Goal: Transaction & Acquisition: Purchase product/service

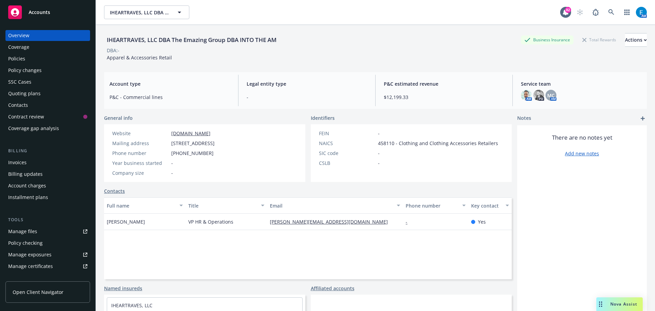
scroll to position [2, 0]
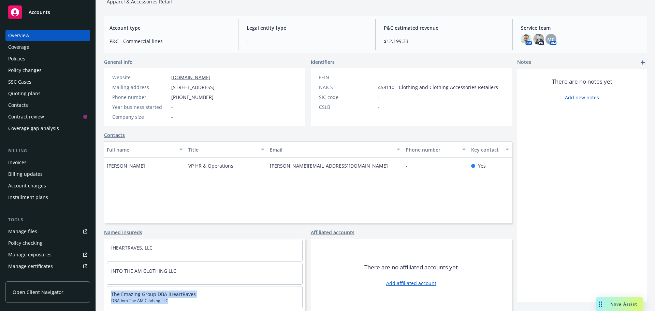
click at [17, 59] on div "Policies" at bounding box center [16, 58] width 17 height 11
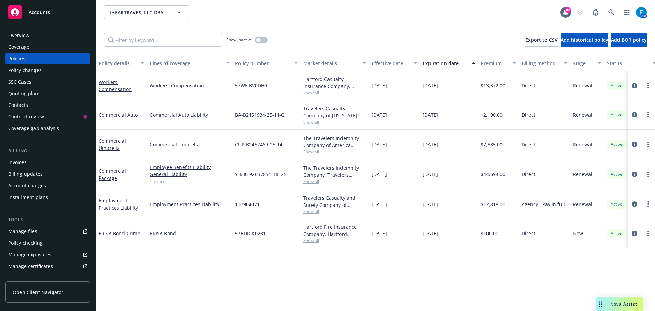
click at [25, 34] on div "Overview" at bounding box center [18, 35] width 21 height 11
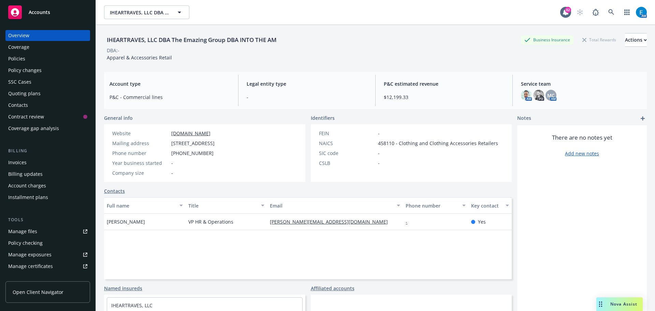
click at [23, 58] on div "Policies" at bounding box center [16, 58] width 17 height 11
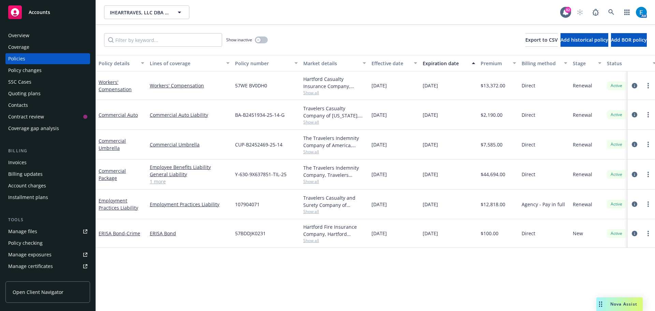
drag, startPoint x: 25, startPoint y: 93, endPoint x: 62, endPoint y: 96, distance: 36.7
click at [25, 93] on div "Quoting plans" at bounding box center [24, 93] width 32 height 11
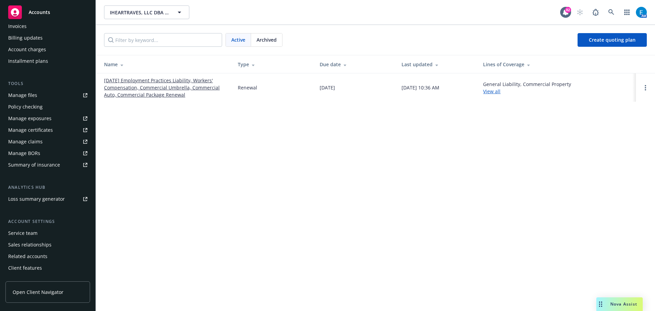
scroll to position [140, 0]
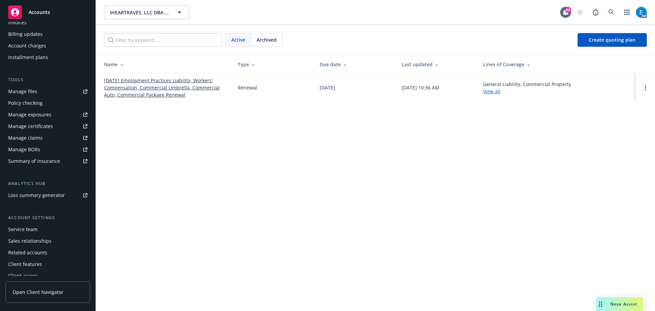
click at [31, 230] on div "Service team" at bounding box center [22, 229] width 29 height 11
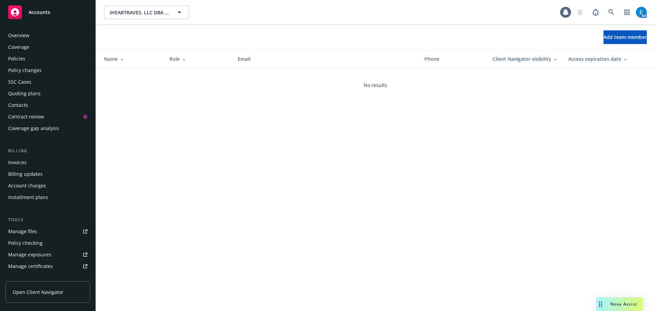
scroll to position [145, 0]
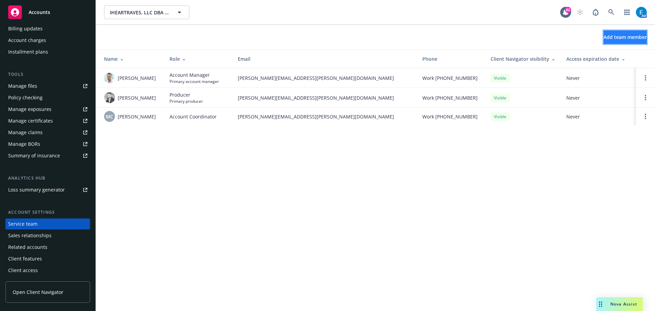
click at [604, 37] on span "Add team member" at bounding box center [625, 37] width 43 height 6
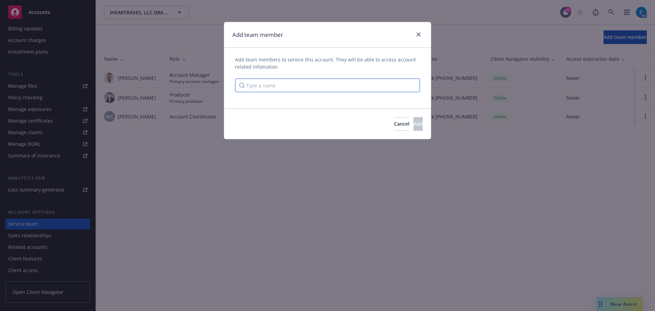
click at [390, 86] on input "Type a name" at bounding box center [327, 86] width 185 height 14
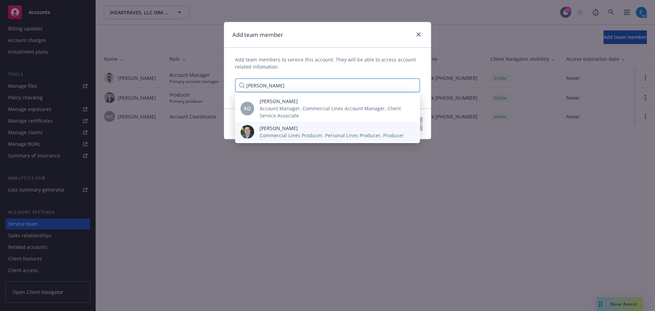
type input "[PERSON_NAME]"
click at [267, 129] on span "[PERSON_NAME]" at bounding box center [332, 128] width 144 height 7
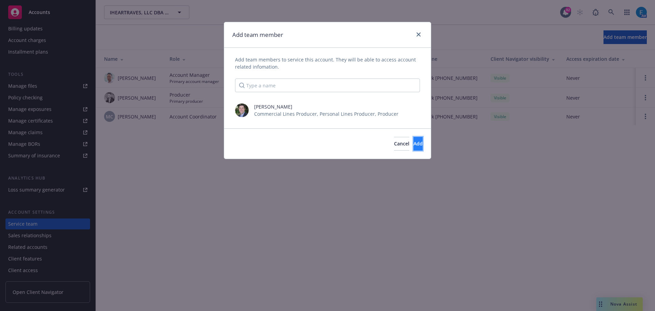
click at [414, 143] on span "Add" at bounding box center [418, 143] width 9 height 6
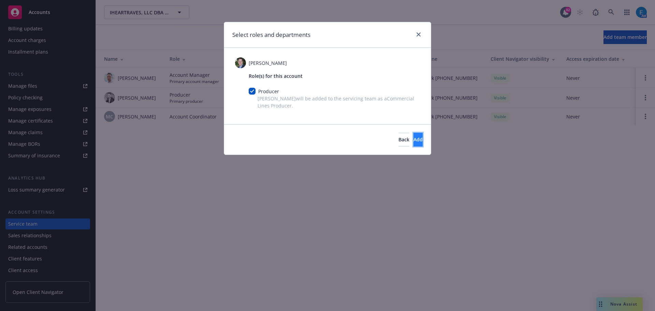
click at [414, 139] on span "Add" at bounding box center [418, 139] width 9 height 6
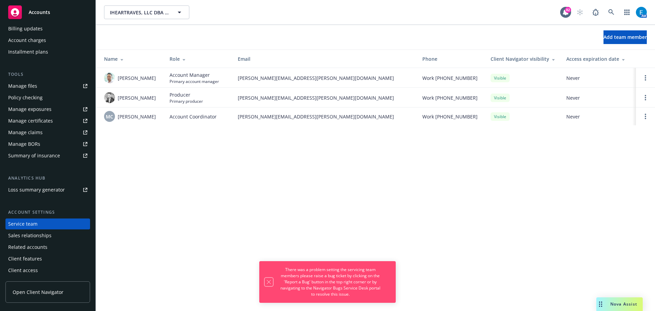
click at [269, 282] on icon "Dismiss notification" at bounding box center [269, 282] width 4 height 4
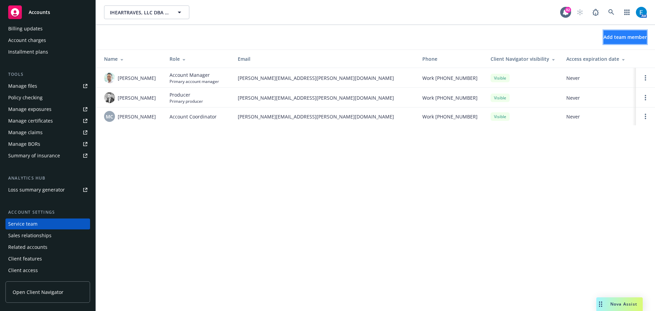
click at [604, 35] on span "Add team member" at bounding box center [625, 37] width 43 height 6
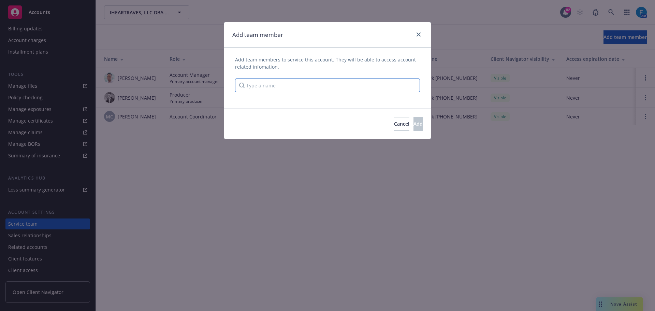
click at [350, 86] on input "Type a name" at bounding box center [327, 86] width 185 height 14
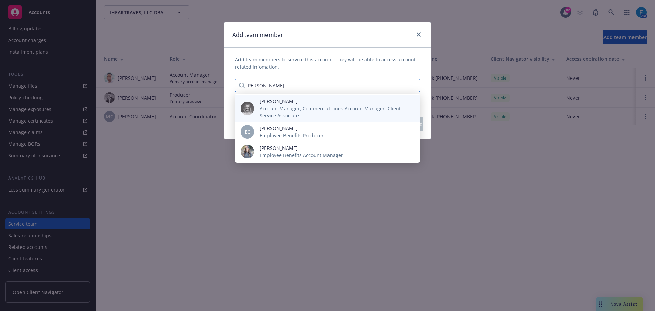
type input "erin"
click at [278, 109] on span "Account Manager, Commercial Lines Account Manager, Client Service Associate" at bounding box center [335, 112] width 150 height 14
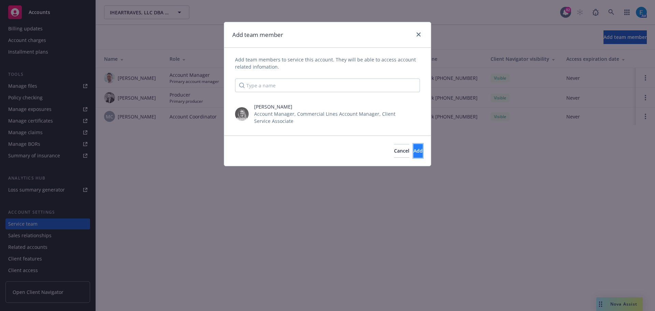
click at [414, 153] on button "Add" at bounding box center [418, 151] width 9 height 14
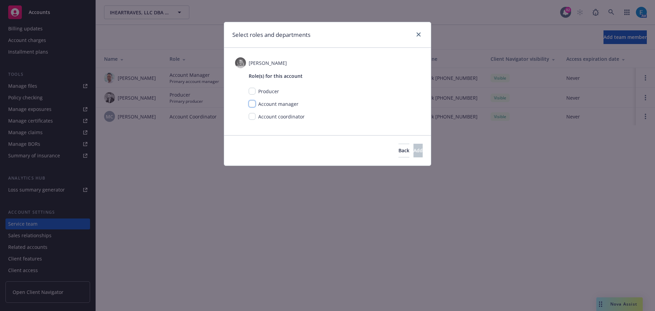
drag, startPoint x: 253, startPoint y: 105, endPoint x: 313, endPoint y: 127, distance: 63.4
click at [254, 105] on input "checkbox" at bounding box center [252, 103] width 7 height 7
checkbox input "true"
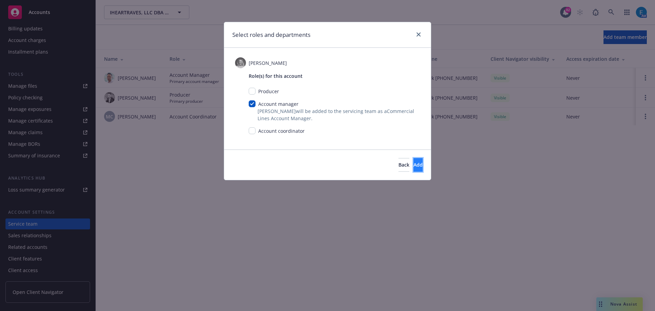
click at [414, 164] on span "Add" at bounding box center [418, 164] width 9 height 6
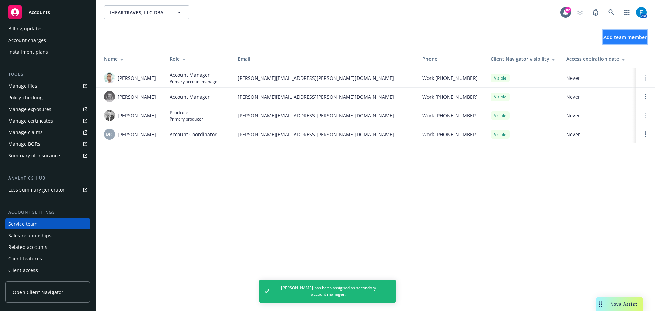
click at [604, 36] on span "Add team member" at bounding box center [625, 37] width 43 height 6
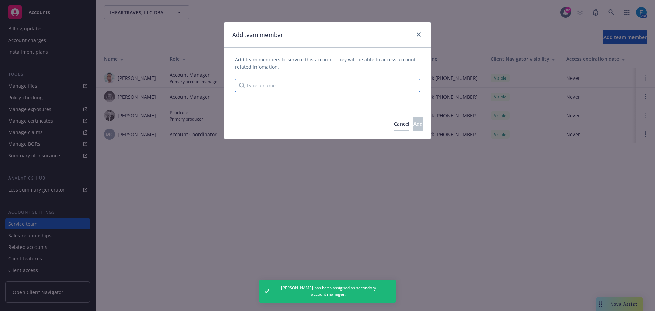
click at [384, 87] on input "Type a name" at bounding box center [327, 86] width 185 height 14
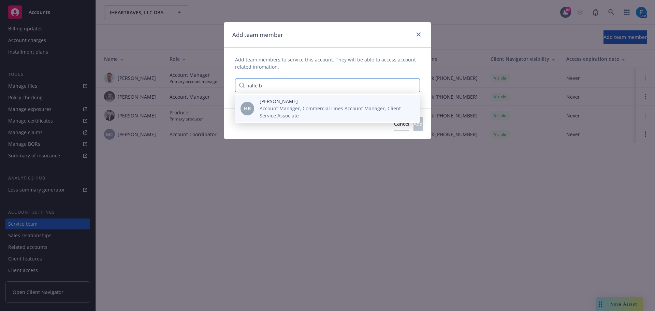
type input "halle b"
click at [283, 110] on span "Account Manager, Commercial Lines Account Manager, Client Service Associate" at bounding box center [335, 112] width 150 height 14
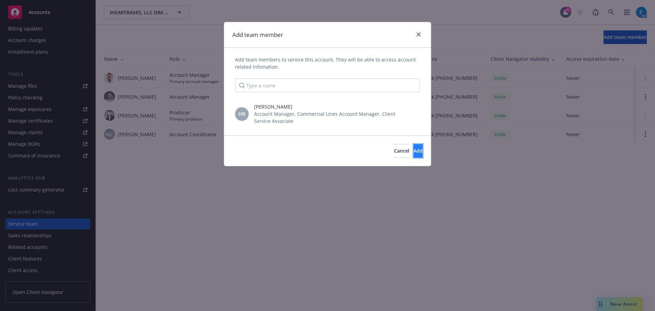
click at [414, 153] on span "Add" at bounding box center [418, 150] width 9 height 6
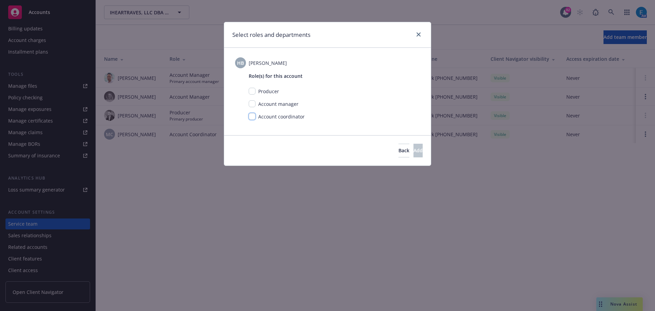
click at [253, 117] on input "checkbox" at bounding box center [252, 116] width 7 height 7
checkbox input "true"
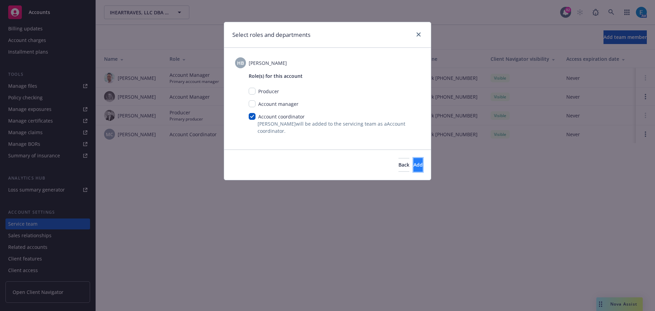
click at [414, 165] on button "Add" at bounding box center [418, 165] width 9 height 14
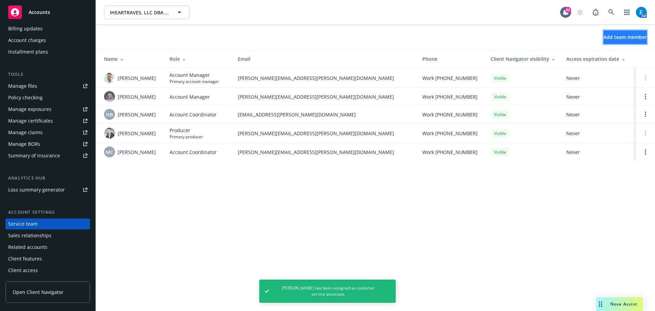
click at [622, 38] on span "Add team member" at bounding box center [625, 37] width 43 height 6
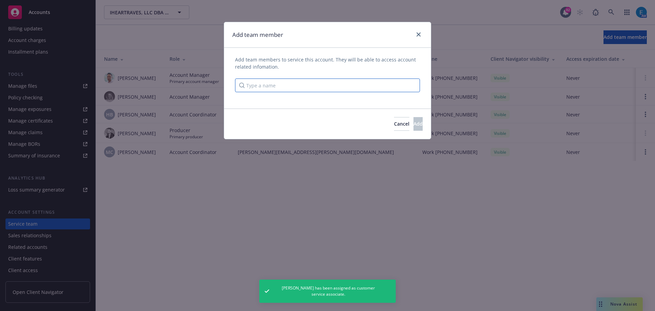
click at [321, 84] on input "Type a name" at bounding box center [327, 86] width 185 height 14
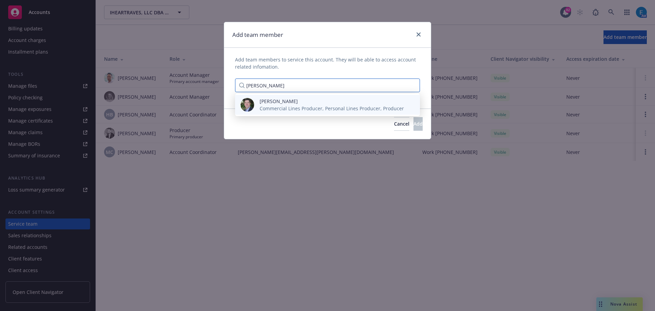
type input "bryan"
click at [276, 103] on span "Bryan Martin" at bounding box center [332, 101] width 144 height 7
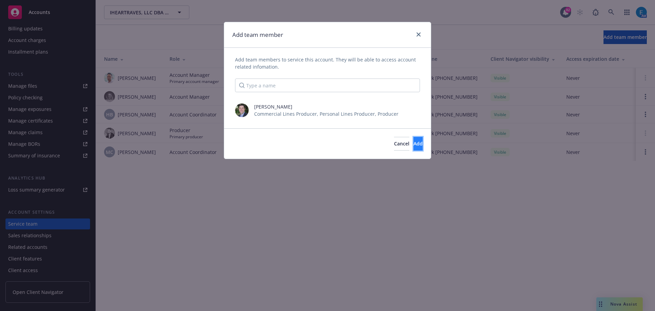
click at [414, 144] on span "Add" at bounding box center [418, 143] width 9 height 6
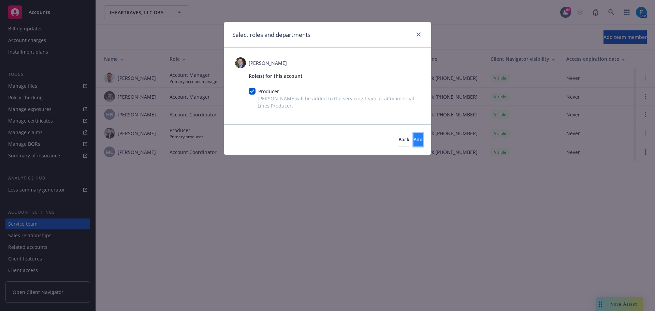
click at [414, 140] on span "Add" at bounding box center [418, 139] width 9 height 6
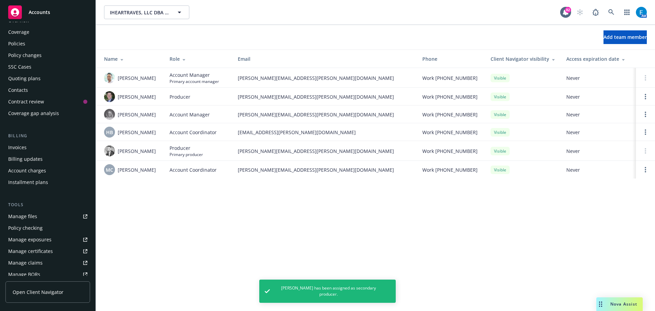
scroll to position [11, 0]
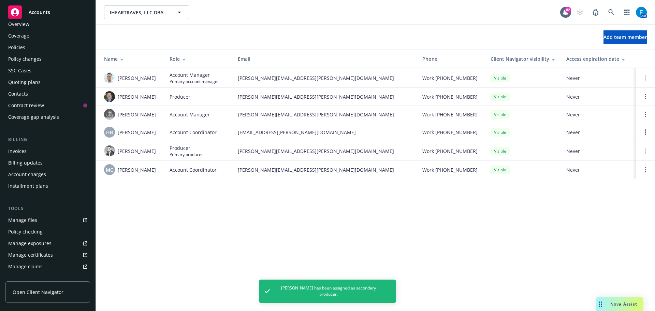
click at [20, 82] on div "Quoting plans" at bounding box center [24, 82] width 32 height 11
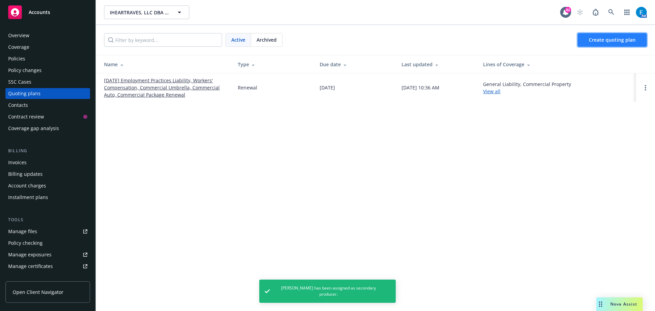
click at [600, 40] on span "Create quoting plan" at bounding box center [612, 40] width 47 height 6
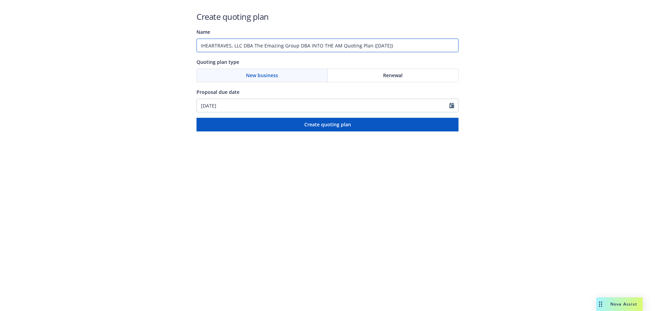
drag, startPoint x: 410, startPoint y: 45, endPoint x: 163, endPoint y: 36, distance: 247.7
click at [154, 42] on div "Create quoting plan Name IHEARTRAVES, LLC DBA The Emazing Group DBA INTO THE AM…" at bounding box center [327, 65] width 655 height 131
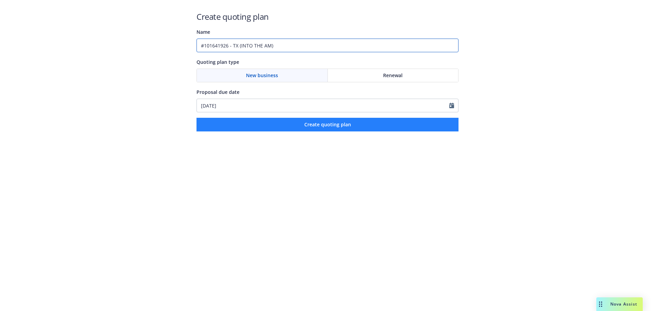
type input "#101641926 - TX (INTO THE AM)"
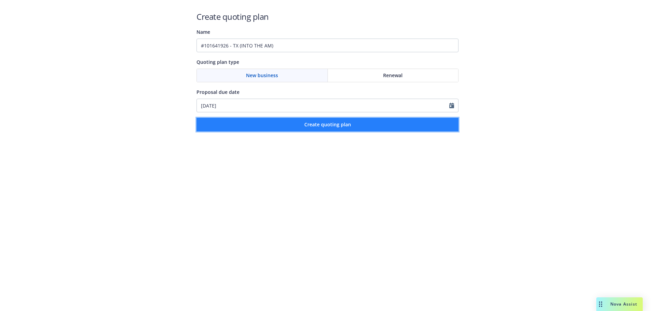
click at [309, 124] on span "Create quoting plan" at bounding box center [328, 124] width 47 height 6
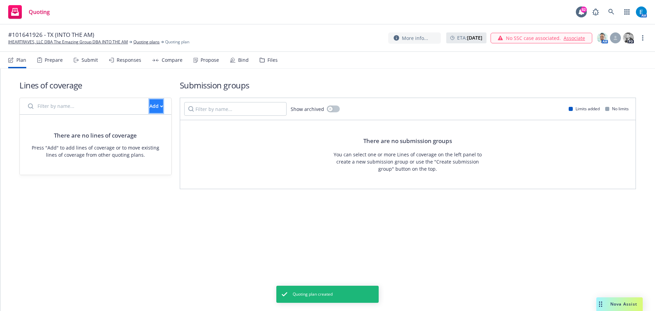
click at [160, 107] on icon "button" at bounding box center [161, 105] width 2 height 1
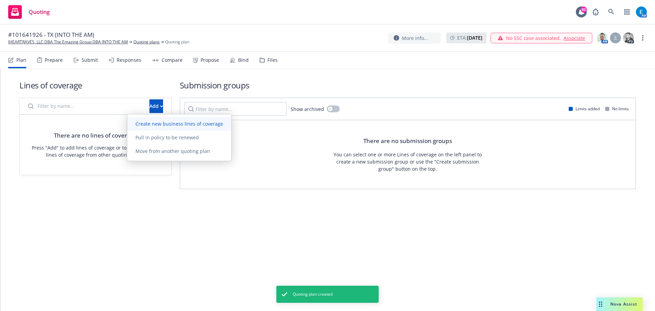
click at [155, 124] on span "Create new business lines of coverage" at bounding box center [179, 124] width 104 height 6
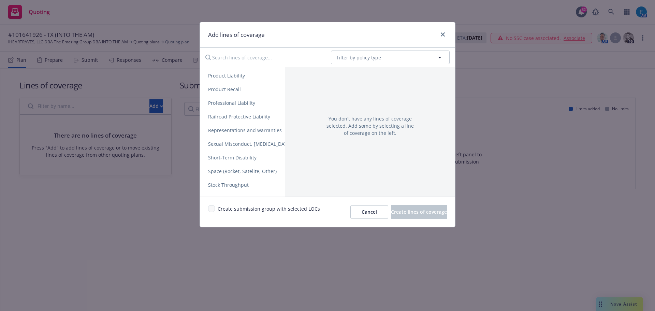
scroll to position [1279, 0]
click at [232, 190] on span "Surety Bond" at bounding box center [222, 189] width 44 height 6
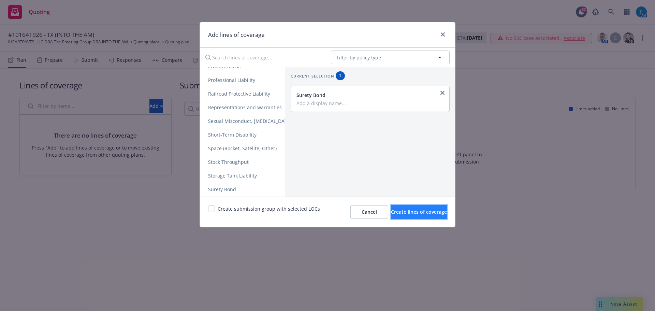
click at [403, 210] on span "Create lines of coverage" at bounding box center [419, 212] width 56 height 6
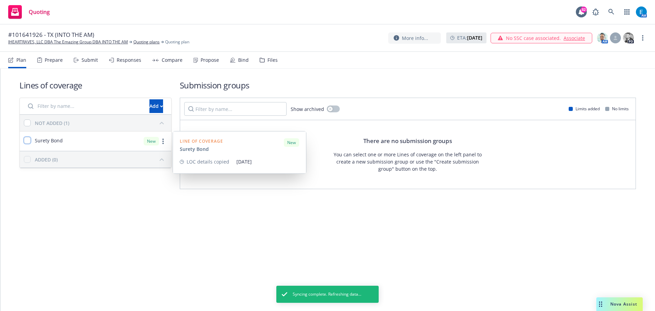
click at [28, 142] on input "checkbox" at bounding box center [27, 140] width 7 height 7
checkbox input "true"
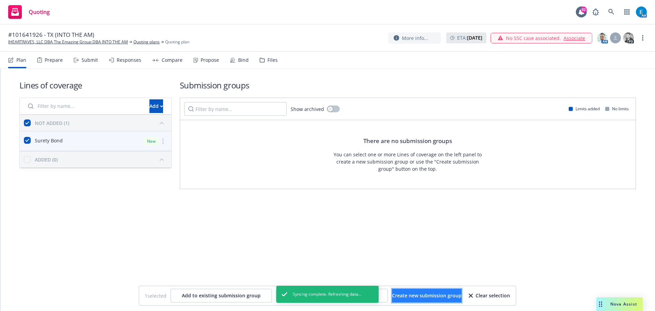
click at [436, 295] on span "Create new submission group" at bounding box center [427, 295] width 70 height 6
checkbox input "false"
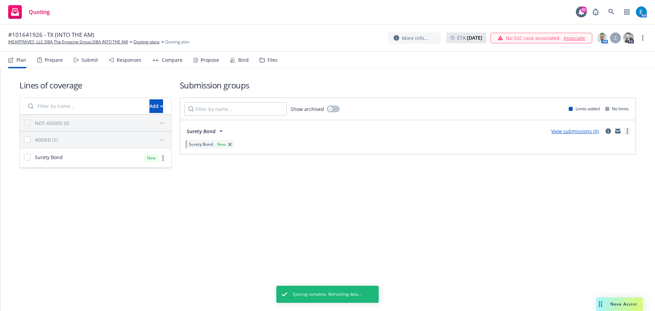
click at [629, 132] on link "more" at bounding box center [628, 131] width 8 height 8
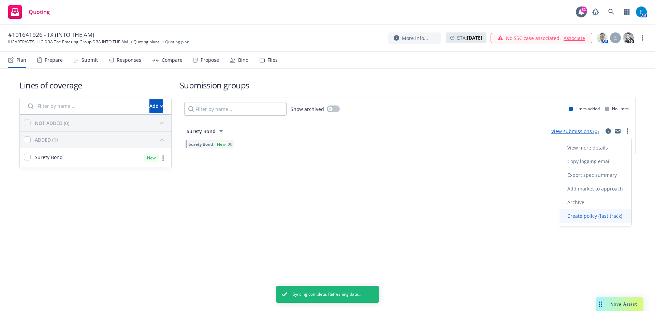
click at [591, 216] on span "Create policy (fast track)" at bounding box center [595, 216] width 71 height 6
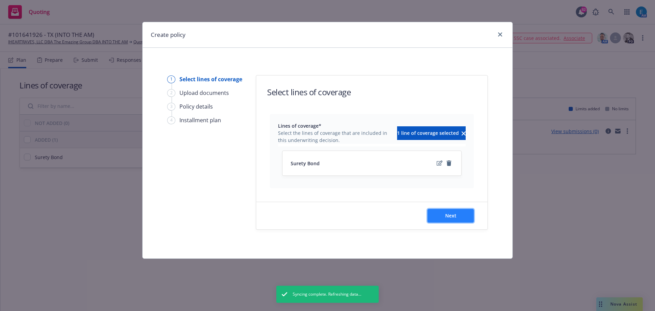
click at [451, 218] on span "Next" at bounding box center [451, 215] width 11 height 6
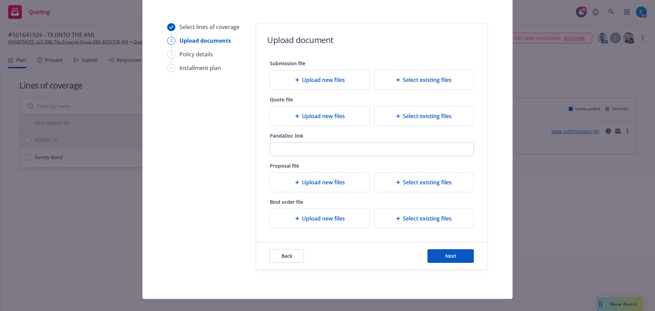
scroll to position [62, 0]
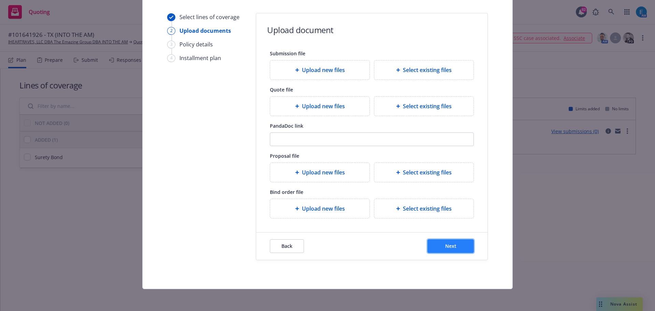
click at [449, 244] on span "Next" at bounding box center [451, 246] width 11 height 6
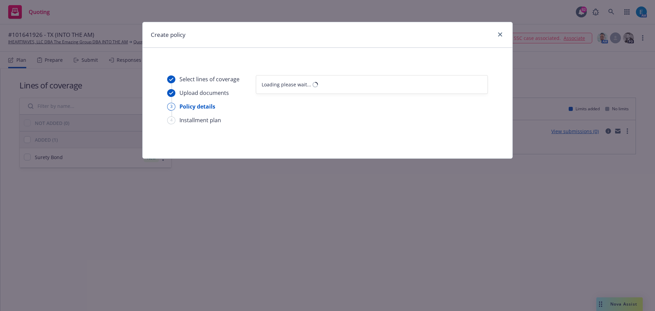
scroll to position [0, 0]
select select "12"
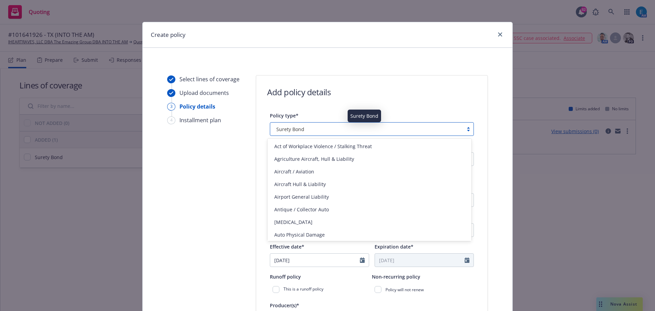
click at [392, 127] on div "Surety Bond" at bounding box center [367, 129] width 186 height 7
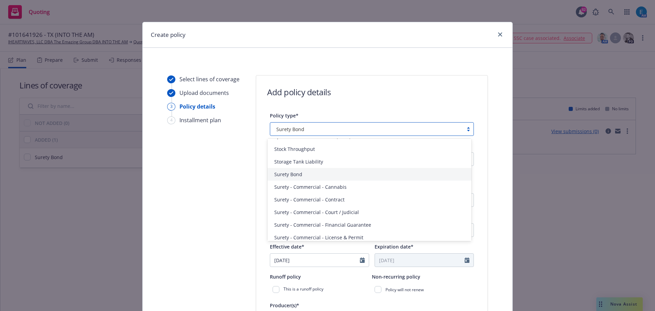
scroll to position [1571, 0]
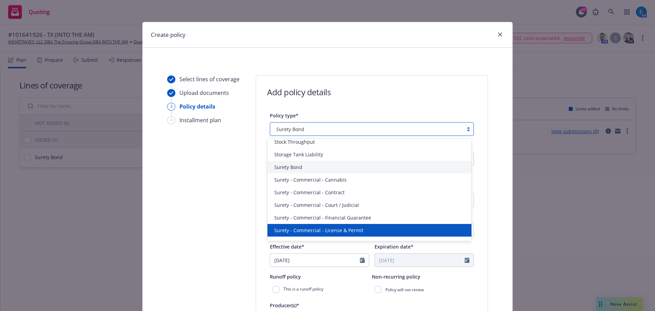
click at [355, 230] on span "Surety - Commercial - License & Permit" at bounding box center [318, 230] width 89 height 7
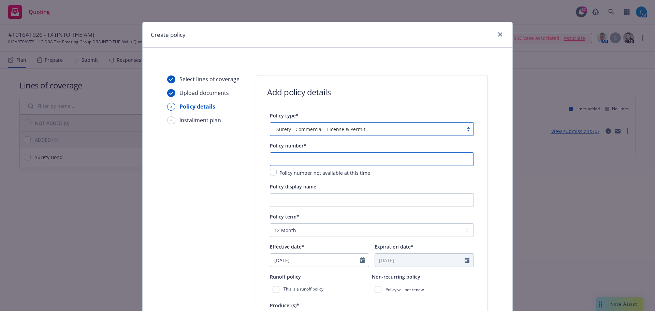
click at [295, 157] on input "text" at bounding box center [372, 159] width 204 height 14
type input "101641926"
click at [300, 202] on input "Policy display name" at bounding box center [372, 200] width 204 height 14
type input "s"
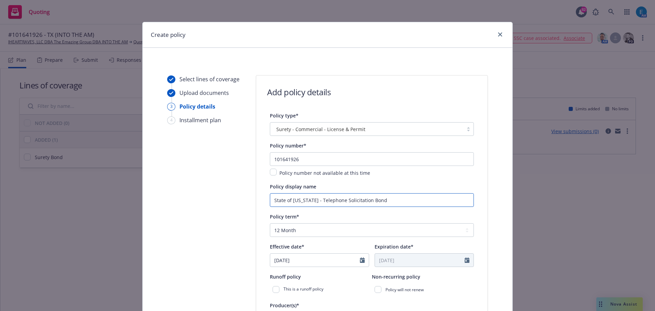
click at [270, 200] on input "State of Texas - Telephone Solicitation Bond" at bounding box center [372, 200] width 204 height 14
click at [307, 201] on input "State of Texas - Telephone Solicitation Bond" at bounding box center [372, 200] width 204 height 14
type input "State of [US_STATE] - INTO THE AM Telephone Solicitation Bond"
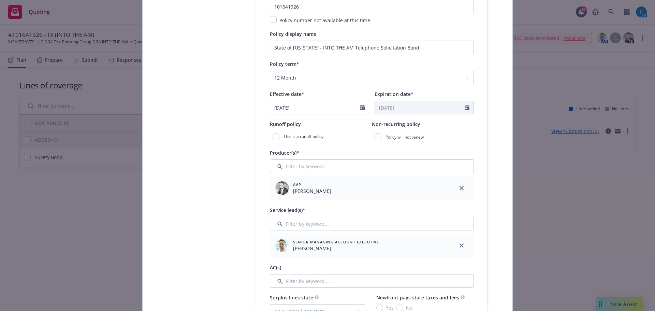
scroll to position [156, 0]
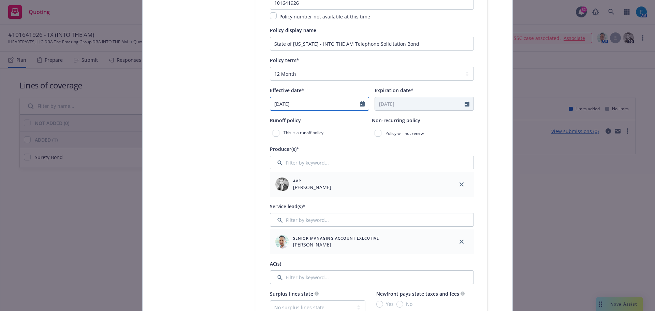
click at [360, 104] on icon "Calendar" at bounding box center [362, 103] width 5 height 5
select select "9"
click at [298, 174] on span "23" at bounding box center [301, 174] width 9 height 9
type input "[DATE]"
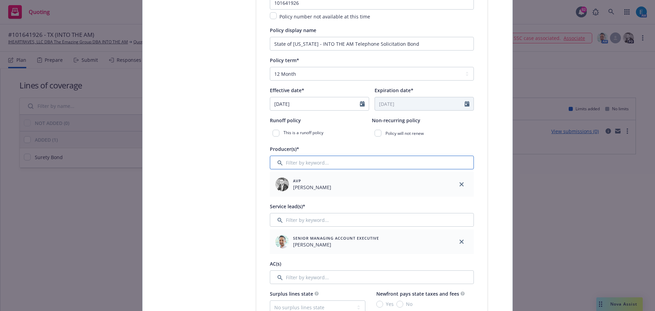
click at [312, 164] on input "Filter by keyword..." at bounding box center [372, 163] width 204 height 14
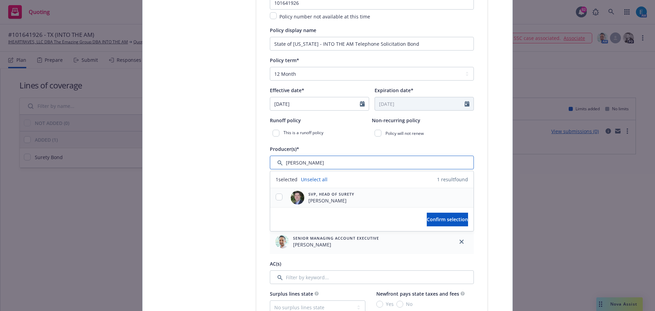
type input "bryan"
click at [278, 195] on input "checkbox" at bounding box center [279, 197] width 7 height 7
checkbox input "true"
click at [427, 219] on span "Confirm selection" at bounding box center [447, 219] width 41 height 6
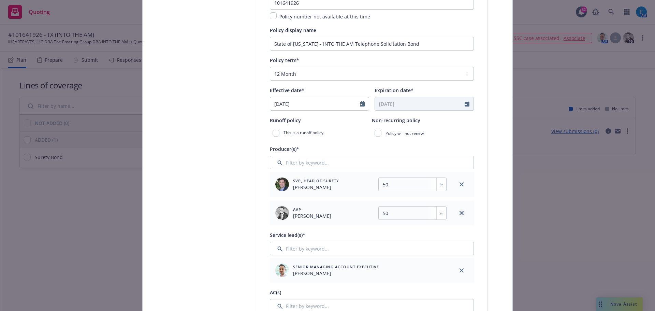
click at [460, 215] on icon "close" at bounding box center [462, 213] width 4 height 4
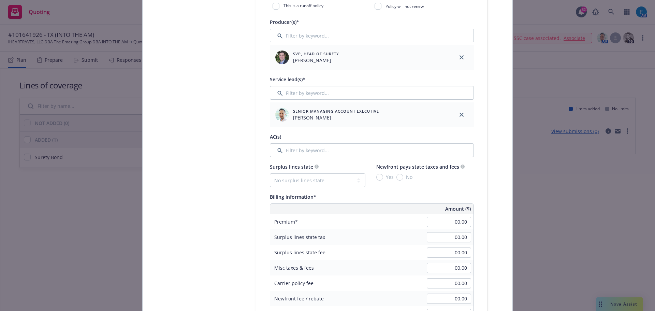
scroll to position [285, 0]
click at [336, 91] on input "Filter by keyword..." at bounding box center [372, 92] width 204 height 14
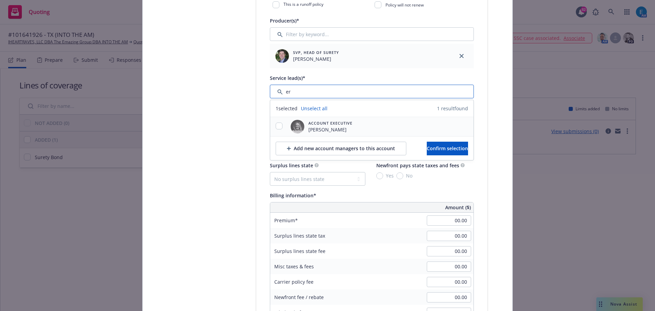
type input "er"
click at [278, 126] on input "checkbox" at bounding box center [279, 126] width 7 height 7
checkbox input "true"
click at [427, 147] on span "Confirm selection" at bounding box center [447, 148] width 41 height 6
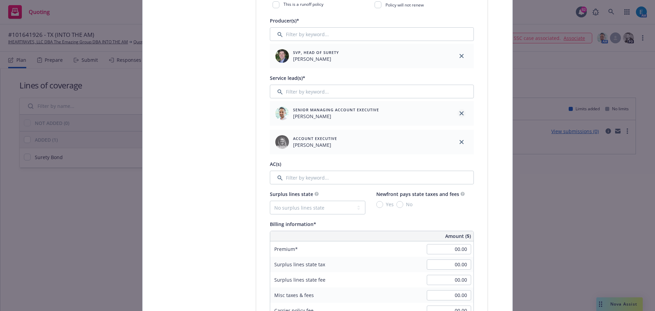
click at [461, 112] on icon "close" at bounding box center [462, 113] width 4 height 4
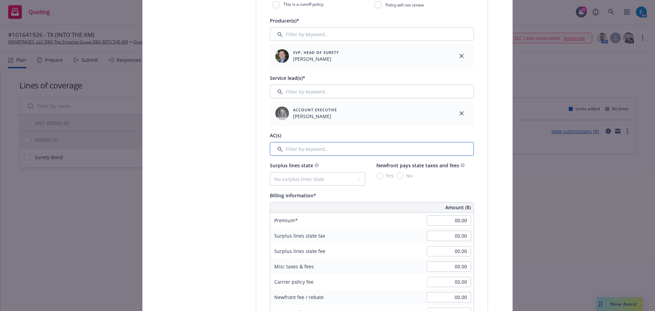
click at [342, 148] on input "Filter by keyword..." at bounding box center [372, 149] width 204 height 14
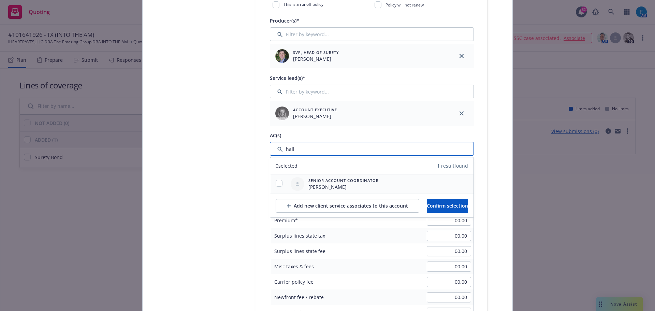
type input "hall"
drag, startPoint x: 276, startPoint y: 183, endPoint x: 329, endPoint y: 192, distance: 54.1
click at [277, 183] on input "checkbox" at bounding box center [279, 183] width 7 height 7
checkbox input "true"
click at [436, 204] on span "Confirm selection" at bounding box center [447, 205] width 41 height 6
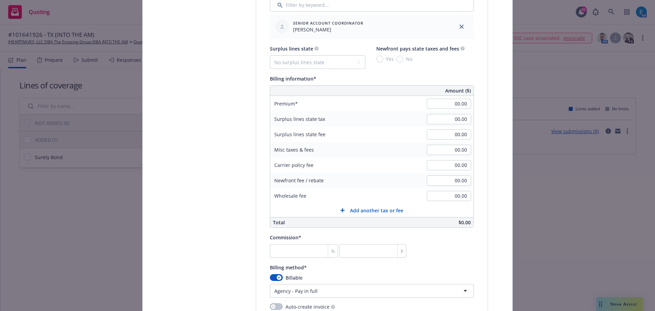
scroll to position [421, 0]
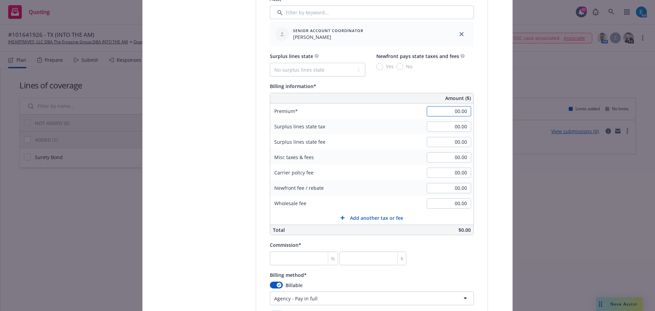
click at [444, 112] on input "00.00" at bounding box center [449, 111] width 44 height 10
type input "100.00"
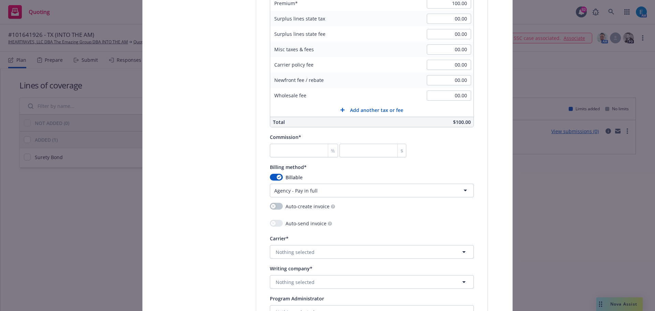
scroll to position [530, 0]
click at [304, 153] on input "number" at bounding box center [304, 150] width 68 height 14
type input "3"
type input "30"
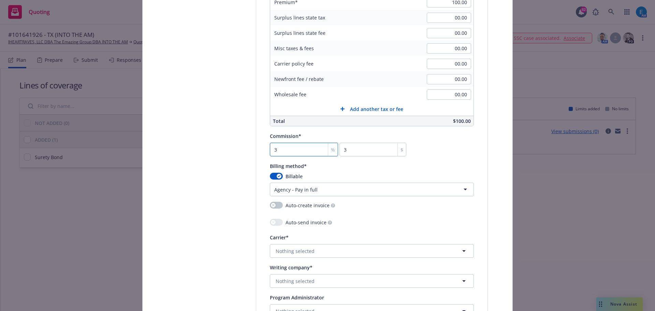
type input "30"
click at [336, 190] on html "Quoting 82 AM #101641926 - TX (INTO THE AM) IHEARTRAVES, LLC DBA The Emazing Gr…" at bounding box center [327, 155] width 655 height 311
select select "DIRECT"
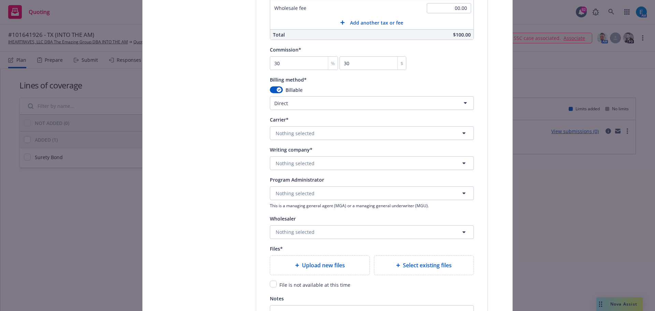
scroll to position [620, 0]
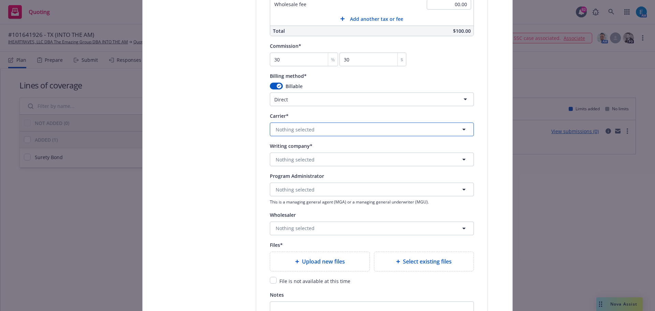
click at [382, 132] on button "Nothing selected" at bounding box center [372, 130] width 204 height 14
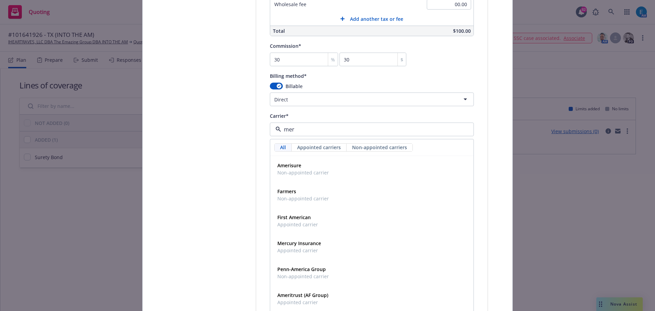
type input "merc"
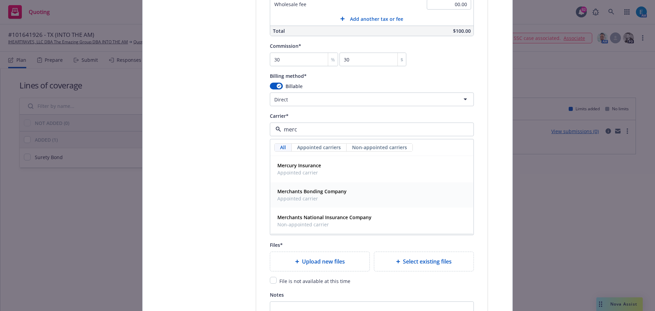
click at [293, 192] on strong "Merchants Bonding Company" at bounding box center [312, 191] width 69 height 6
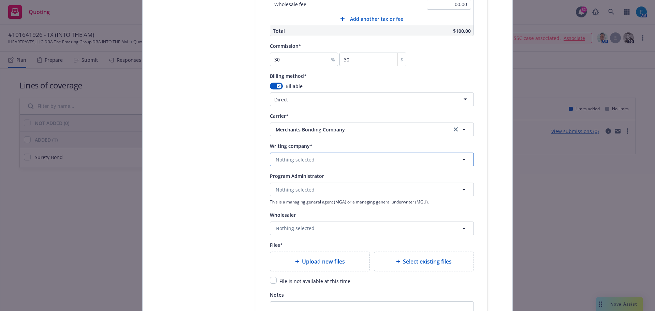
click at [306, 159] on span "Nothing selected" at bounding box center [295, 159] width 39 height 7
click at [313, 179] on strong "Merchants Bonding Company (Mutual)" at bounding box center [323, 178] width 90 height 6
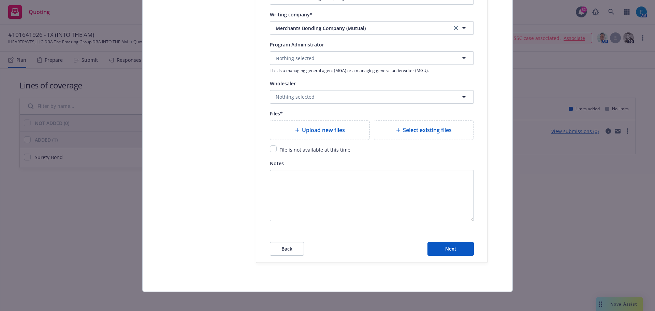
scroll to position [754, 0]
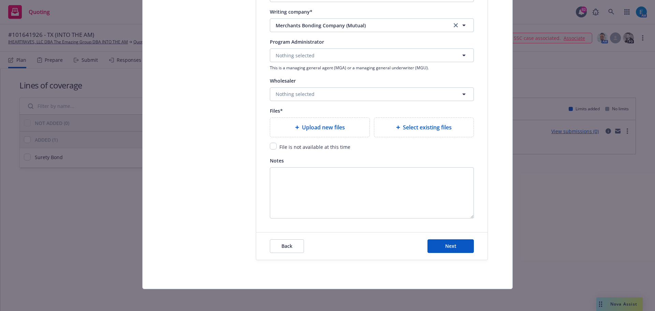
click at [316, 129] on span "Upload new files" at bounding box center [323, 127] width 43 height 8
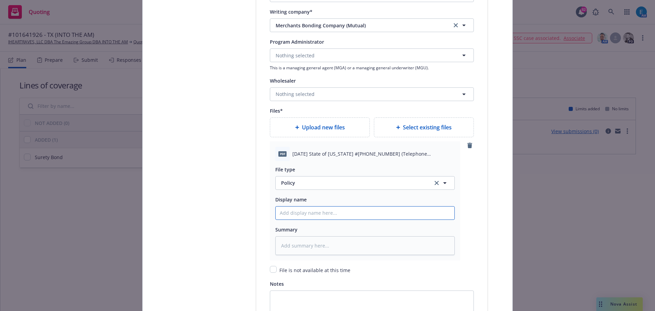
drag, startPoint x: 313, startPoint y: 214, endPoint x: 308, endPoint y: 214, distance: 4.5
click at [312, 214] on input "Policy display name" at bounding box center [365, 213] width 179 height 13
type input "2"
type textarea "x"
type input "202"
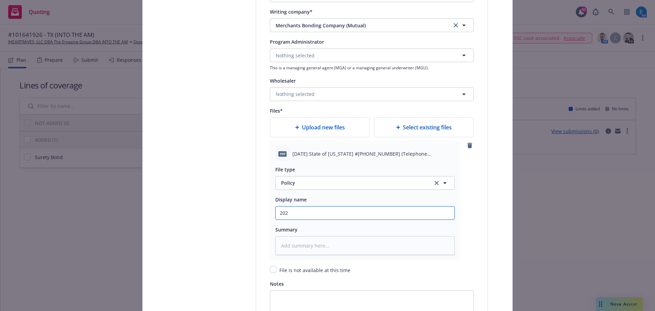
type textarea "x"
type input "2025"
type textarea "x"
type input "2025"
type textarea "x"
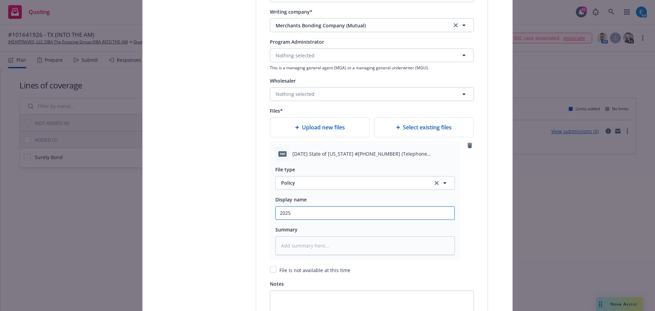
type input "2025 0"
type textarea "x"
type input "2025 09"
type textarea "x"
type input "2025 09"
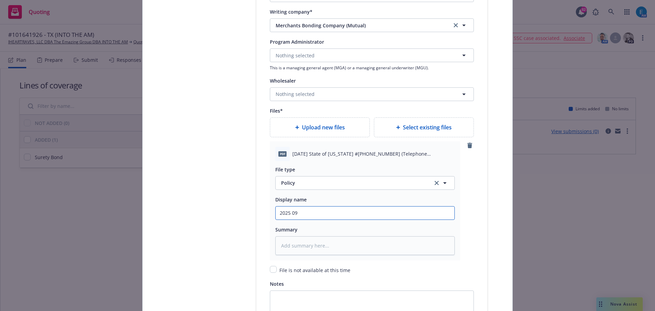
type textarea "x"
type input "2025 09 2"
type textarea "x"
type input "2025 09 23"
type textarea "x"
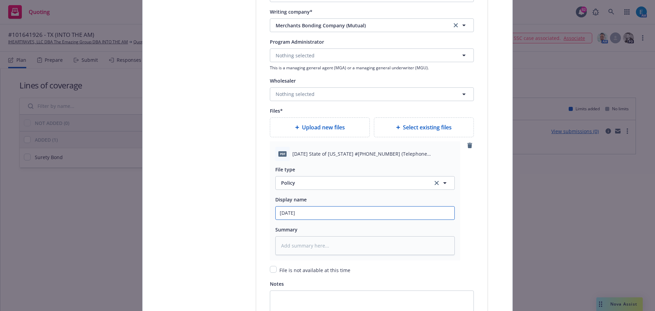
type input "2025 09 23"
type textarea "x"
type input "2025 09 23 T"
type textarea "x"
type input "2025 09 23 TX"
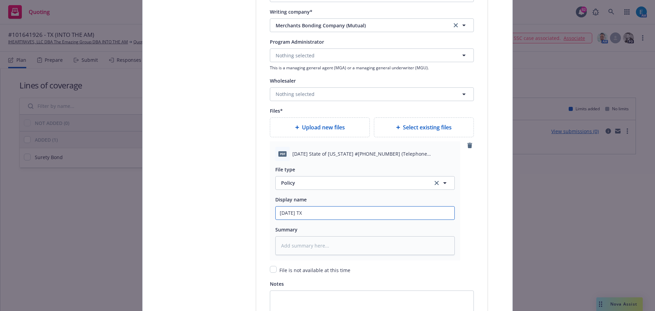
type textarea "x"
type input "2025 09 23 TX"
type textarea "x"
type input "2025 09 23 TX T"
type textarea "x"
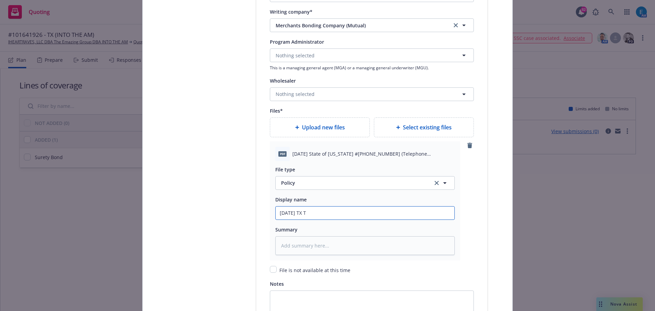
type input "2025 09 23 TX Te"
type textarea "x"
type input "2025 09 23 TX Tel"
type textarea "x"
type input "2025 09 23 TX Tele"
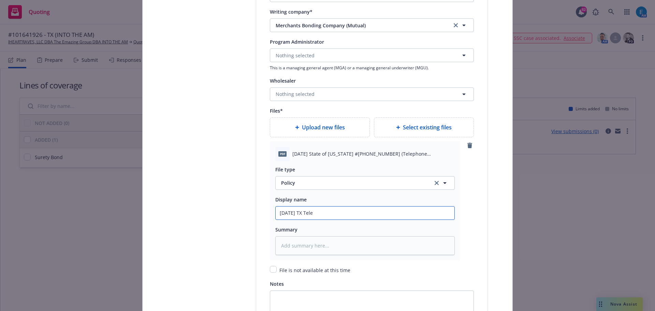
type textarea "x"
type input "2025 09 23 TX Telep"
type textarea "x"
type input "2025 09 23 TX Telepho"
type textarea "x"
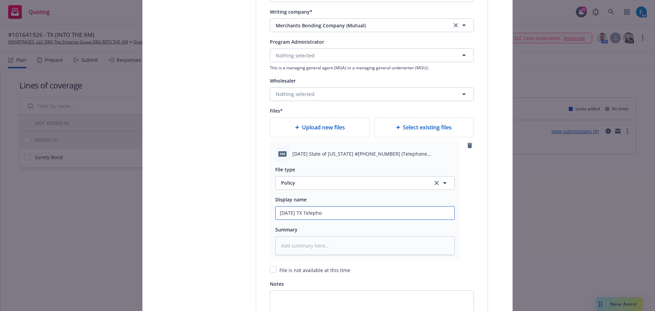
type input "2025 09 23 TX Telephon"
type textarea "x"
type input "2025 09 23 TX Telephone"
type textarea "x"
type input "2025 09 23 TX Telephone"
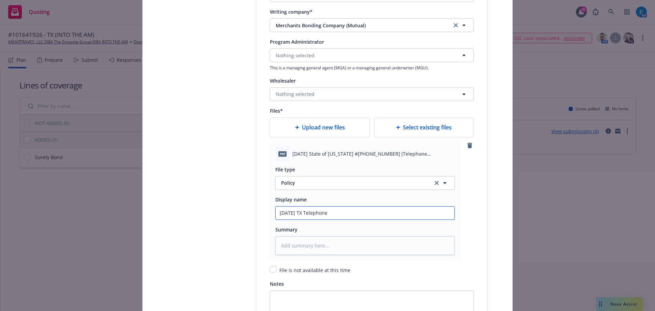
type textarea "x"
type input "2025 09 23 TX Telephone S"
type textarea "x"
type input "2025 09 23 TX Telephone So"
type textarea "x"
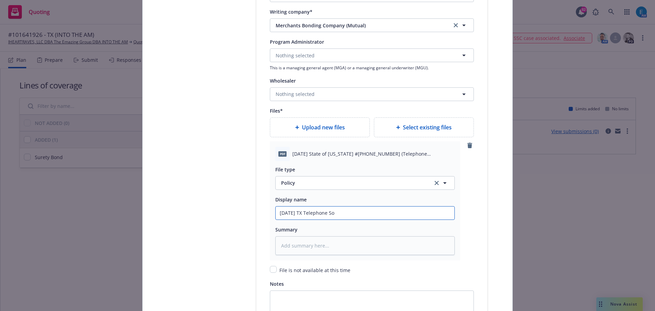
type input "2025 09 23 TX Telephone Sol"
type textarea "x"
type input "2025 09 23 TX Telephone Soli"
type textarea "x"
type input "2025 09 23 TX Telephone Solic"
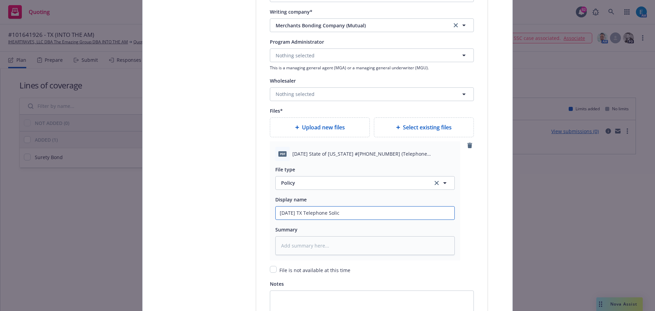
type textarea "x"
type input "2025 09 23 TX Telephone Solici"
type textarea "x"
type input "2025 09 23 TX Telephone Solicit"
type textarea "x"
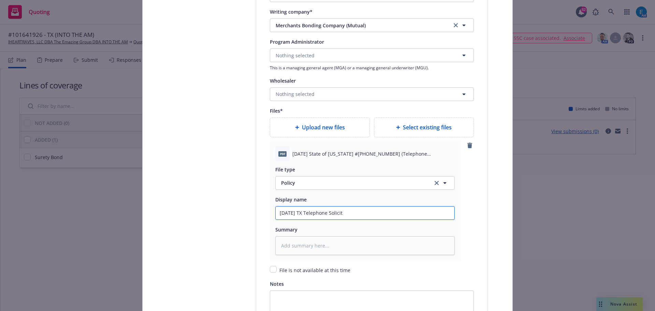
type input "2025 09 23 TX Telephone Solicita"
type textarea "x"
type input "2025 09 23 TX Telephone Solicitat"
type textarea "x"
type input "2025 09 23 TX Telephone Solicitati"
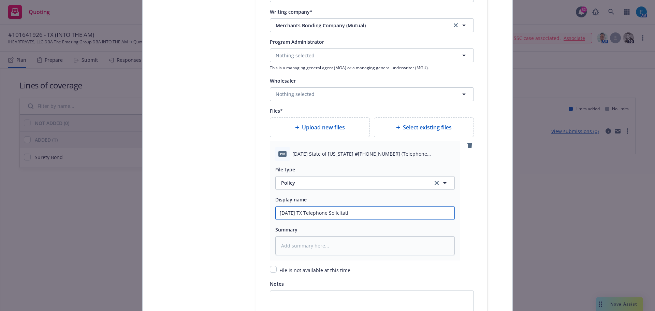
type textarea "x"
type input "2025 09 23 TX Telephone Solicitatio"
type textarea "x"
type input "2025 09 23 TX Telephone Solicitation"
type textarea "x"
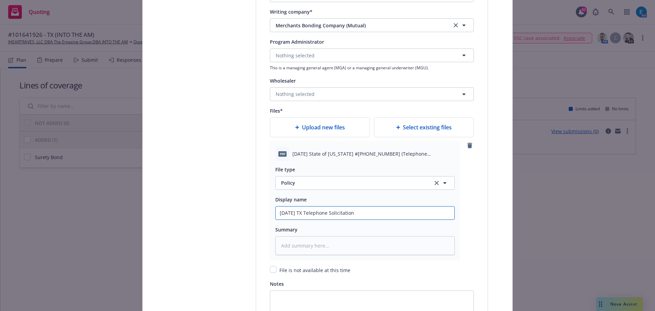
type input "2025 09 23 TX Telephone Solicitation B"
type textarea "x"
type input "2025 09 23 TX Telephone Solicitation Bo"
type textarea "x"
type input "2025 09 23 TX Telephone Solicitation Bon"
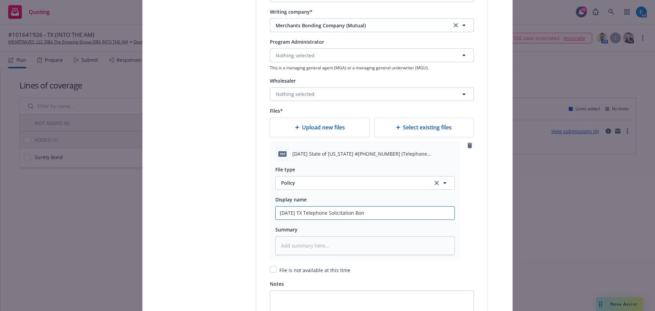
type textarea "x"
drag, startPoint x: 380, startPoint y: 211, endPoint x: 244, endPoint y: 211, distance: 135.5
type input "2025 09 23 TX Telephone Solicitation Bond"
click at [340, 245] on textarea at bounding box center [366, 245] width 180 height 19
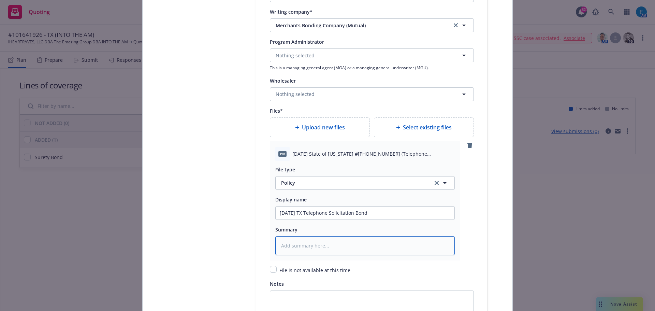
paste textarea "2025 09 23 TX Telephone Solicitation Bond"
type textarea "x"
type textarea "2025 09 23 TX Telephone Solicitation Bond"
click at [329, 126] on span "Upload new files" at bounding box center [323, 127] width 43 height 8
type textarea "x"
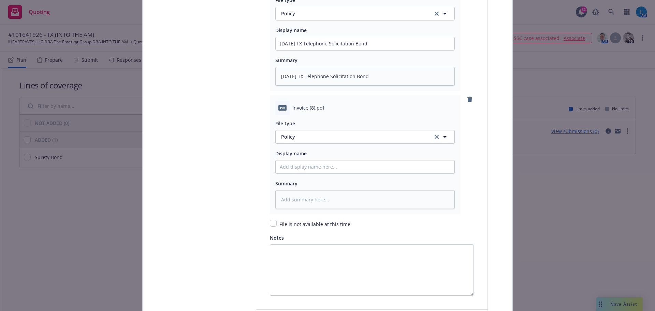
scroll to position [925, 0]
click at [298, 135] on span "Policy" at bounding box center [353, 135] width 144 height 7
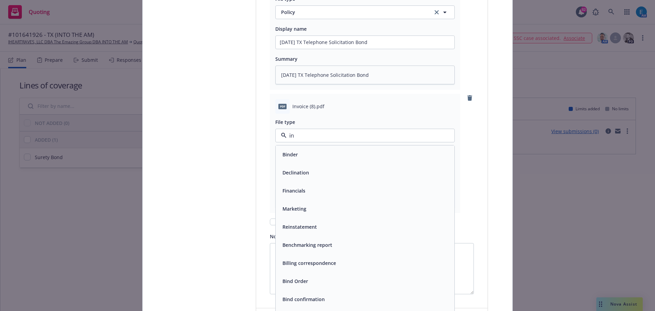
type input "inv"
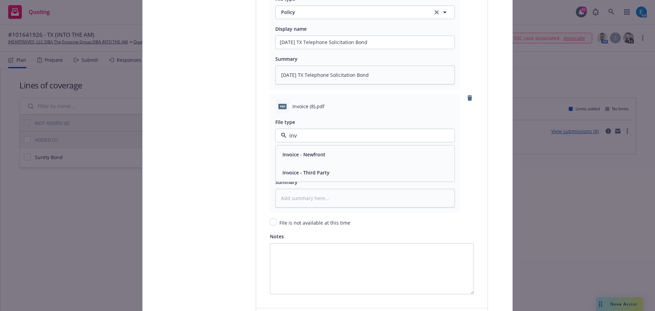
drag, startPoint x: 316, startPoint y: 175, endPoint x: 312, endPoint y: 175, distance: 3.8
click at [315, 175] on span "Invoice - Third Party" at bounding box center [306, 172] width 47 height 7
click at [298, 165] on input "Policy display name" at bounding box center [365, 165] width 179 height 13
type textarea "x"
type input "#"
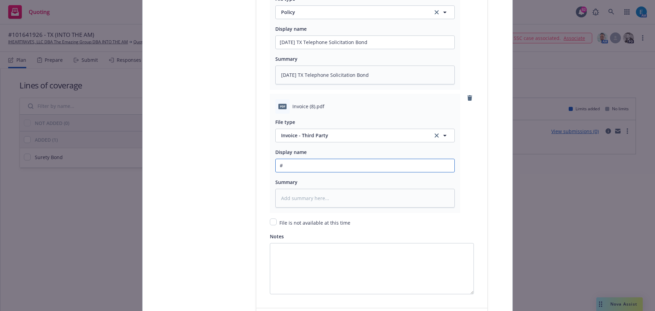
type textarea "x"
type input "#1"
type textarea "x"
type input "#10"
type textarea "x"
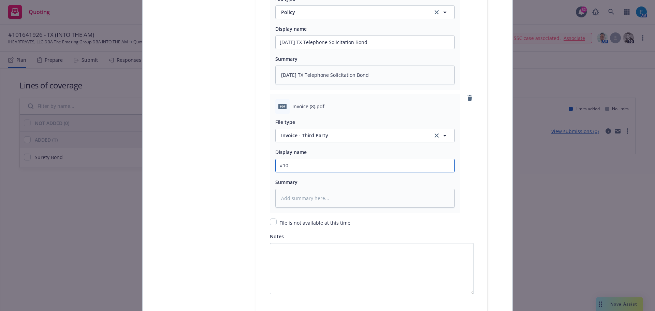
type input "#101"
type textarea "x"
type input "#1016"
type textarea "x"
type input "#10164"
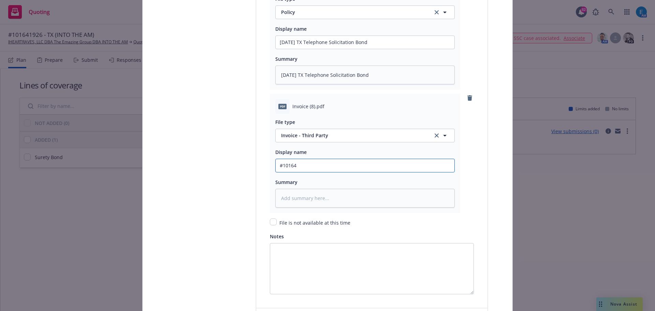
type textarea "x"
type input "#101641"
type textarea "x"
type input "#1016419"
type textarea "x"
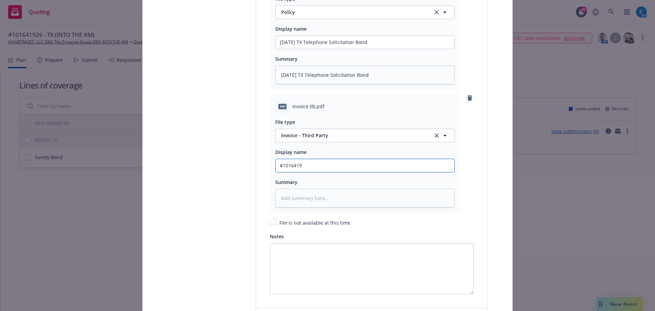
type input "#10164192"
type textarea "x"
type input "#101641926"
type textarea "x"
type input "#101641926"
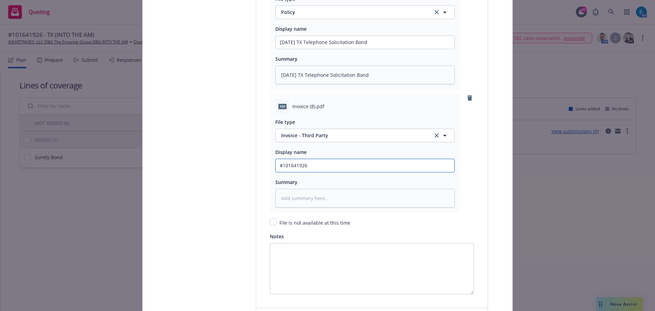
type textarea "x"
type input "#101641926 M"
type textarea "x"
type input "#101641926 Me"
type textarea "x"
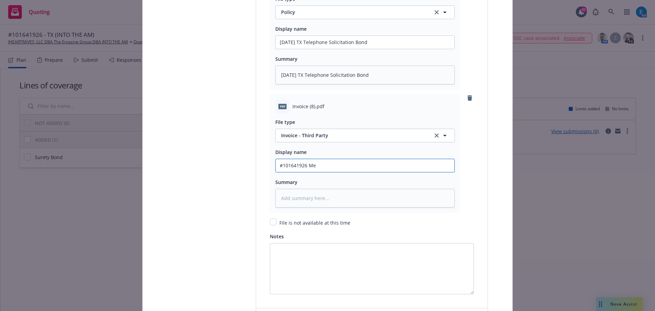
type input "#101641926 Mer"
type textarea "x"
type input "#101641926 Merc"
type textarea "x"
type input "#101641926 Merch"
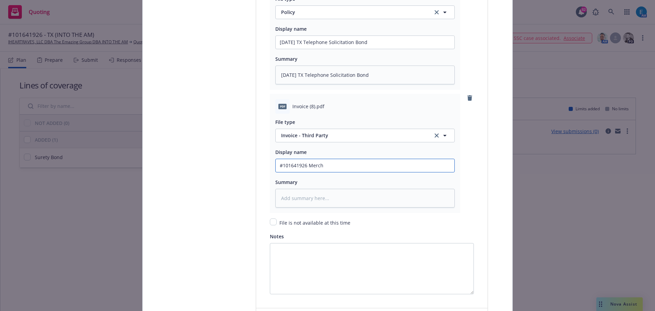
type textarea "x"
type input "#101641926 Mercha"
type textarea "x"
type input "#101641926 Merchan"
type textarea "x"
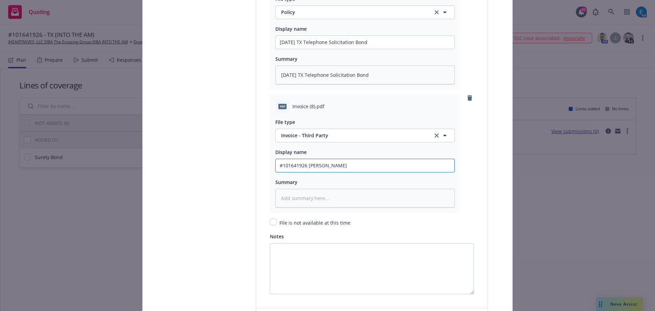
type input "#101641926 Merchant"
type textarea "x"
type input "#101641926 Merchants"
type textarea "x"
type input "#101641926 Merchants"
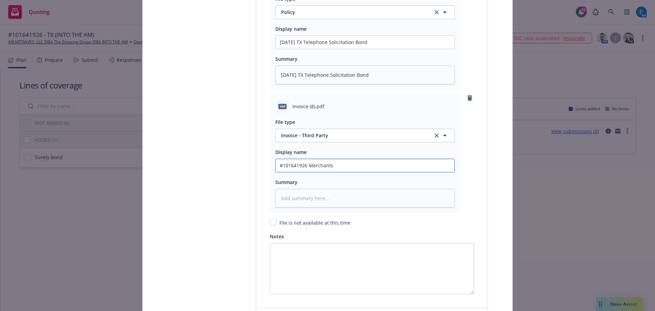
type textarea "x"
type input "#101641926 Merchants I"
type textarea "x"
type input "#101641926 Merchants In"
type textarea "x"
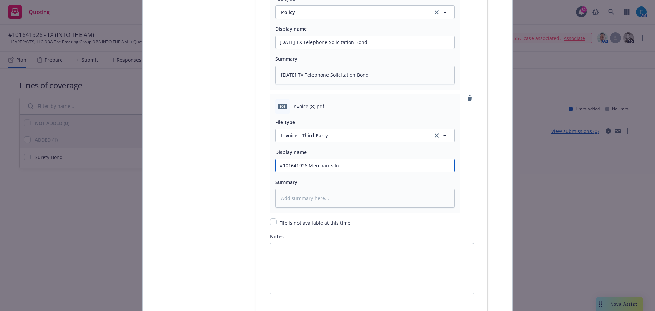
type input "#101641926 Merchants Inv"
type textarea "x"
type input "#101641926 Merchants Invo"
type textarea "x"
type input "#101641926 Merchants Invoi"
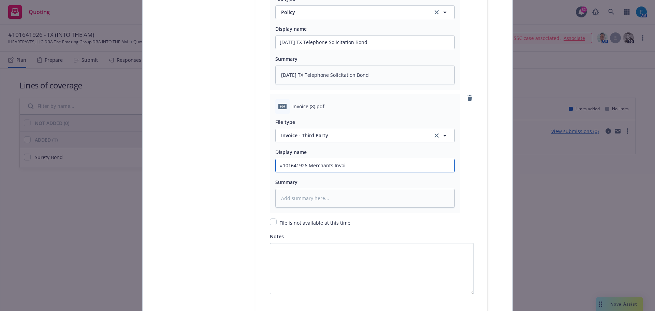
type textarea "x"
type input "#101641926 Merchants Invoic"
type textarea "x"
drag, startPoint x: 349, startPoint y: 165, endPoint x: 236, endPoint y: 166, distance: 113.0
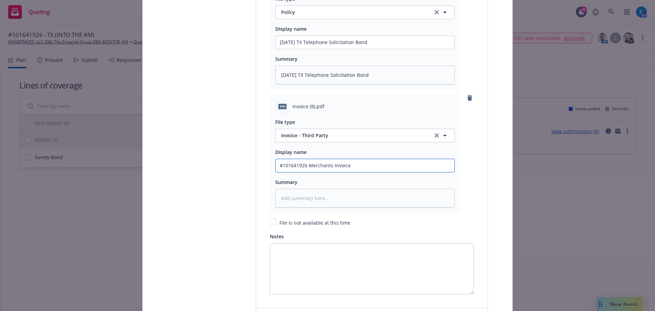
type input "#101641926 Merchants Invoice"
click at [304, 198] on textarea at bounding box center [366, 198] width 180 height 19
paste textarea "#101641926 Merchants Invoice"
type textarea "x"
type textarea "#101641926 Merchants Invoice"
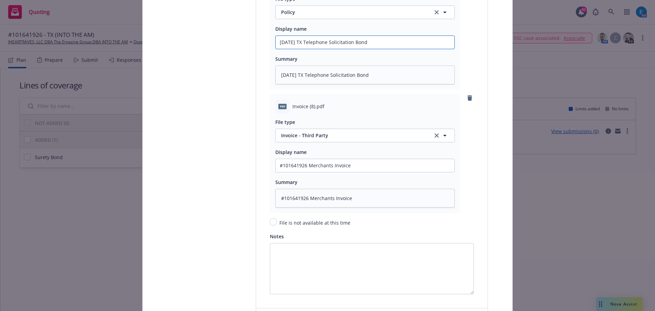
click at [309, 42] on input "2025 09 23 TX Telephone Solicitation Bond" at bounding box center [365, 42] width 179 height 13
type textarea "x"
type input "2025 09 23 TX #Telephone Solicitation Bond"
type textarea "x"
type input "2025 09 23 TX #1Telephone Solicitation Bond"
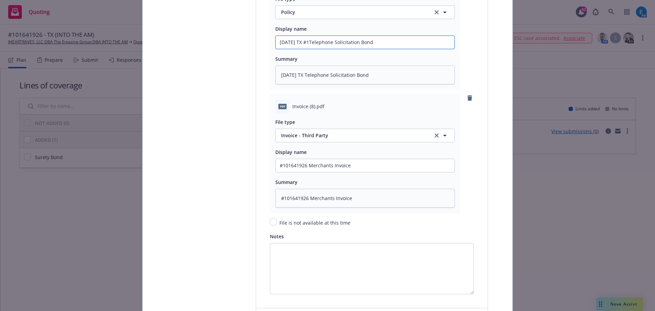
type textarea "x"
type input "2025 09 23 TX #10Telephone Solicitation Bond"
type textarea "x"
type input "2025 09 23 TX #101Telephone Solicitation Bond"
type textarea "x"
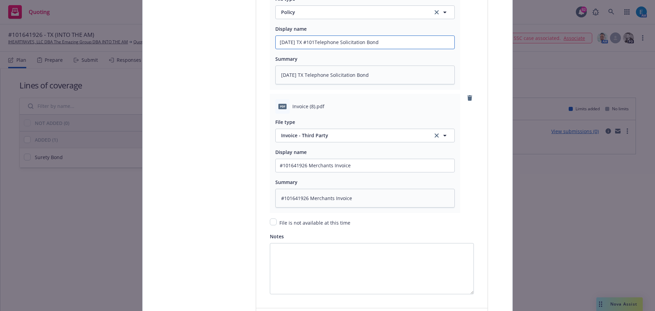
type input "2025 09 23 TX #1016Telephone Solicitation Bond"
type textarea "x"
type input "2025 09 23 TX #10164Telephone Solicitation Bond"
type textarea "x"
type input "2025 09 23 TX #101641Telephone Solicitation Bond"
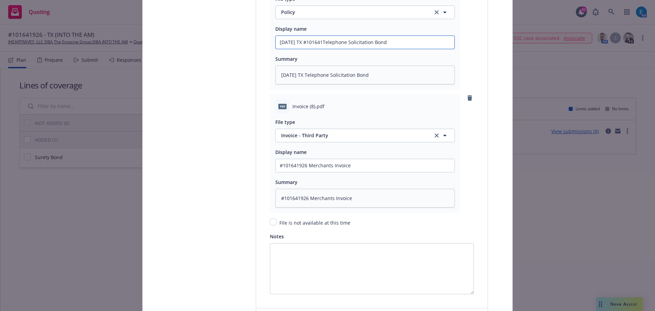
type textarea "x"
type input "2025 09 23 TX #1016419Telephone Solicitation Bond"
type textarea "x"
type input "2025 09 23 TX #10164192Telephone Solicitation Bond"
type textarea "x"
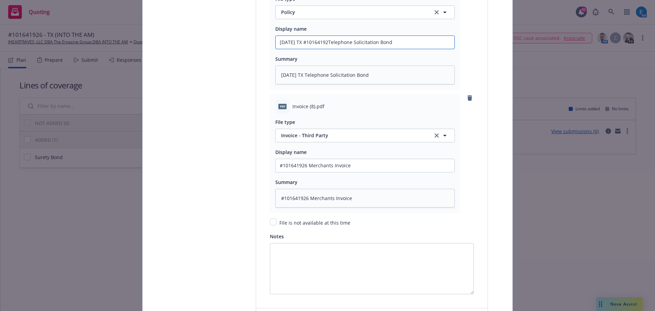
type input "2025 09 23 TX #101641926Telephone Solicitation Bond"
type textarea "x"
drag, startPoint x: 308, startPoint y: 43, endPoint x: 337, endPoint y: 43, distance: 28.3
click at [337, 43] on input "2025 09 23 TX #101641926 Telephone Solicitation Bond" at bounding box center [365, 42] width 179 height 13
type input "2025 09 23 TX #101641926 Telephone Solicitation Bond"
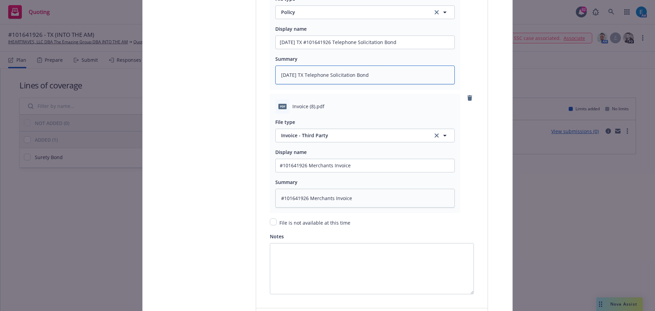
click at [310, 75] on textarea "2025 09 23 TX Telephone Solicitation Bond" at bounding box center [366, 75] width 180 height 19
type textarea "x"
type textarea "2025 09 23 TX Telephone Solicitation Bond"
paste textarea "#101641926"
type textarea "x"
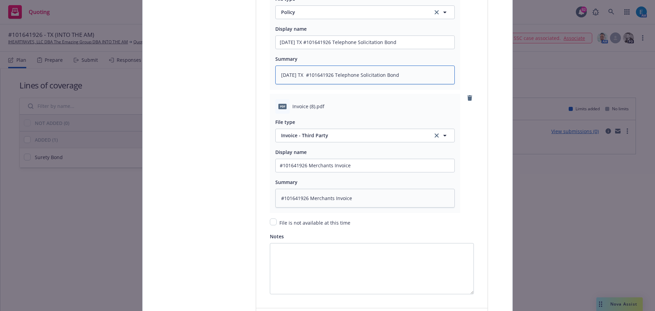
type textarea "2025 09 23 TX #101641926 Telephone Solicitation Bond"
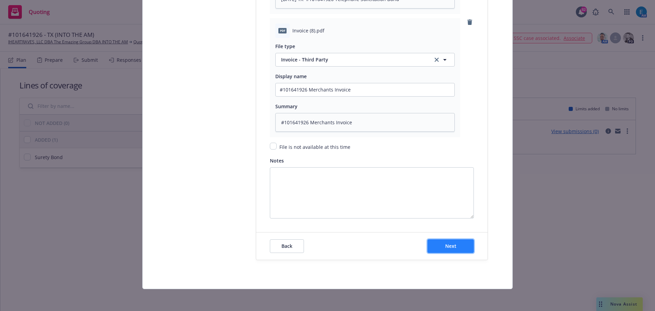
click at [440, 245] on button "Next" at bounding box center [451, 246] width 46 height 14
type textarea "x"
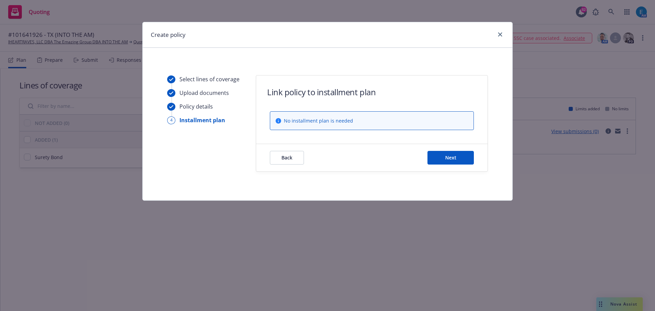
scroll to position [0, 0]
click at [453, 156] on span "Next" at bounding box center [451, 157] width 11 height 6
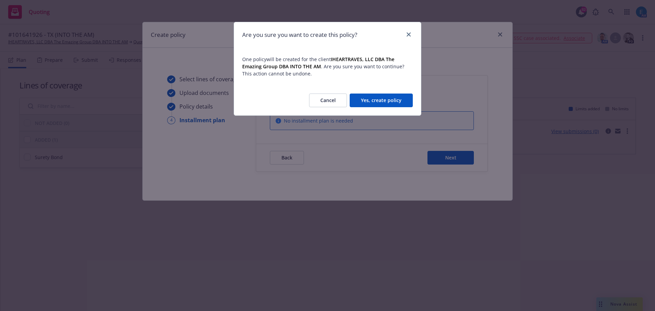
click at [391, 103] on button "Yes, create policy" at bounding box center [381, 101] width 63 height 14
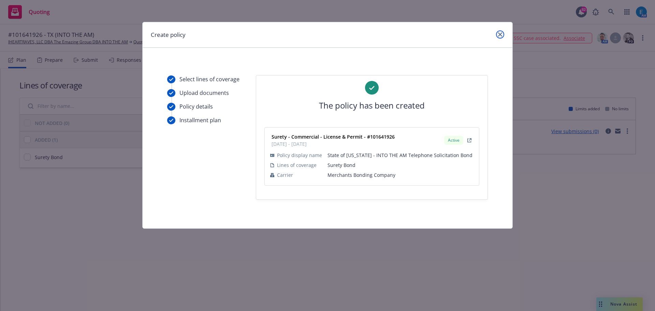
click at [499, 33] on icon "close" at bounding box center [500, 34] width 4 height 4
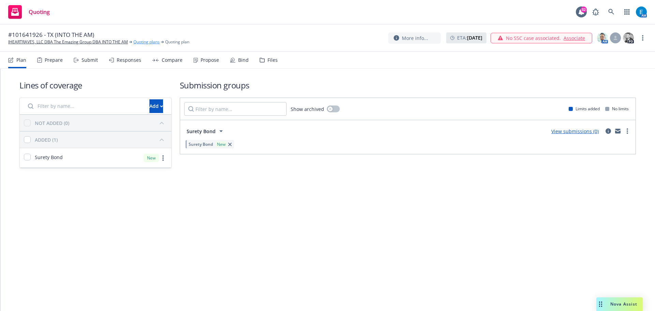
click at [144, 41] on link "Quoting plans" at bounding box center [146, 42] width 26 height 6
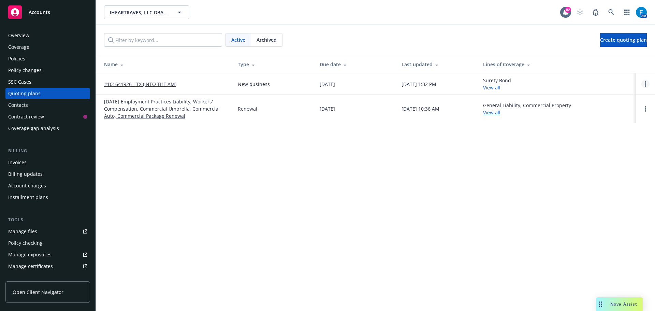
click at [647, 84] on link "Open options" at bounding box center [646, 84] width 8 height 8
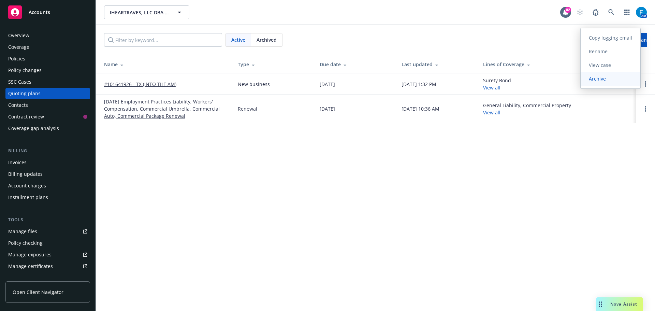
click at [601, 79] on span "Archive" at bounding box center [597, 78] width 33 height 6
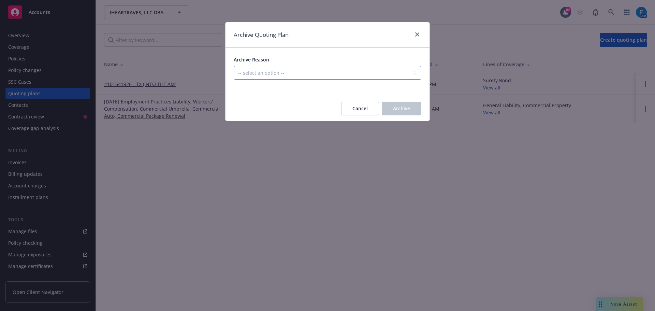
click at [290, 69] on select "-- select an option -- Created by error Duplicate New business opportunity lost…" at bounding box center [328, 73] width 188 height 14
select select "ARCHIVED_NEW_BUSINESS_COMPLETED"
click at [234, 66] on select "-- select an option -- Created by error Duplicate New business opportunity lost…" at bounding box center [328, 73] width 188 height 14
click at [398, 104] on button "Archive" at bounding box center [402, 109] width 40 height 14
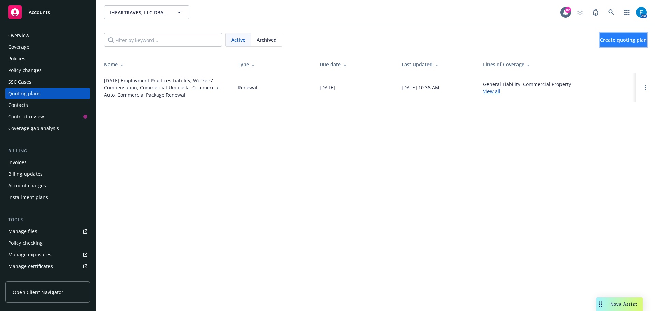
click at [617, 41] on span "Create quoting plan" at bounding box center [624, 40] width 47 height 6
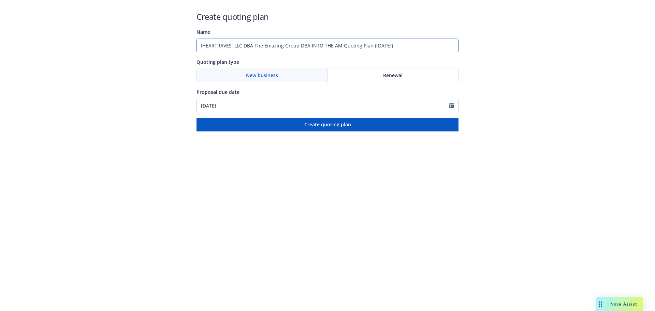
drag, startPoint x: 407, startPoint y: 46, endPoint x: 158, endPoint y: 46, distance: 248.9
click at [158, 46] on div "Create quoting plan Name IHEARTRAVES, LLC DBA The Emazing Group DBA INTO THE AM…" at bounding box center [327, 65] width 655 height 131
type input "#101641924 - iHeartRaves LLC TX"
click at [236, 74] on div "New business" at bounding box center [262, 75] width 131 height 13
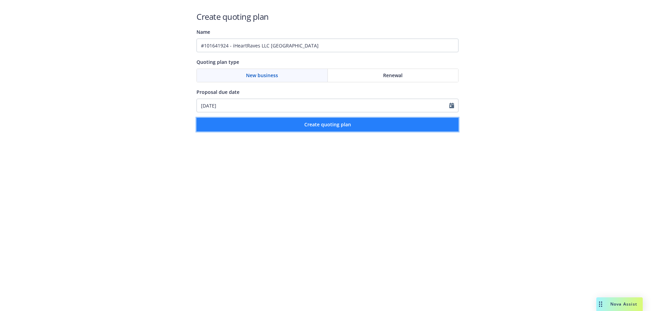
click at [317, 127] on span "Create quoting plan" at bounding box center [328, 124] width 47 height 6
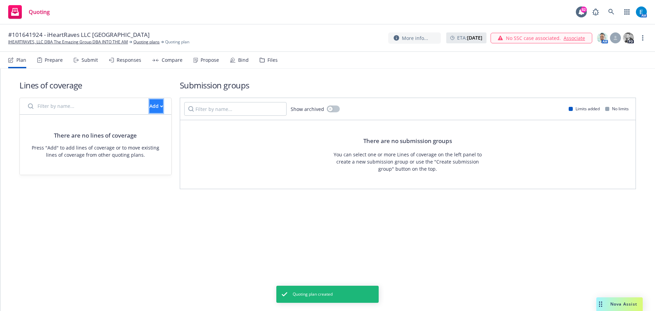
click at [150, 104] on div "Add" at bounding box center [157, 106] width 14 height 13
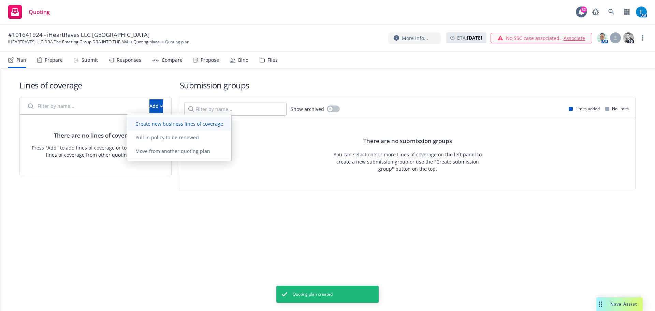
click at [181, 125] on span "Create new business lines of coverage" at bounding box center [179, 124] width 104 height 6
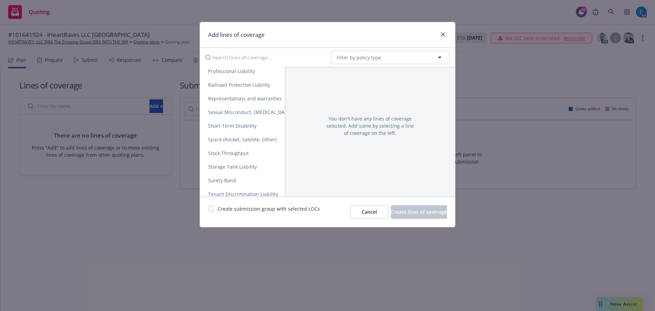
scroll to position [1307, 0]
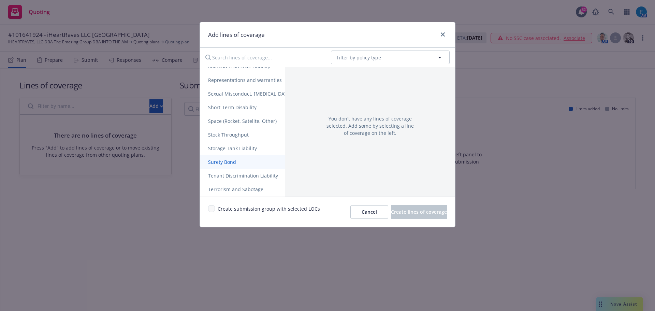
click at [229, 162] on span "Surety Bond" at bounding box center [222, 162] width 44 height 6
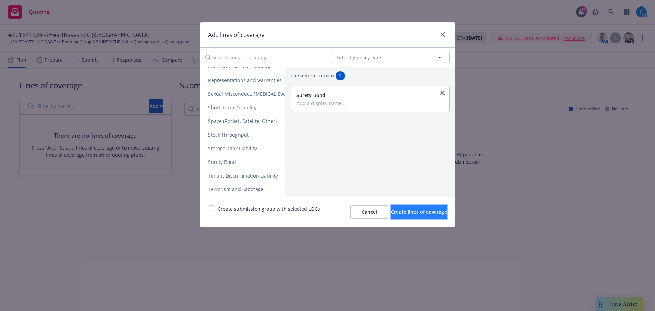
drag, startPoint x: 398, startPoint y: 207, endPoint x: 395, endPoint y: 208, distance: 4.0
click at [398, 208] on button "Create lines of coverage" at bounding box center [419, 212] width 56 height 14
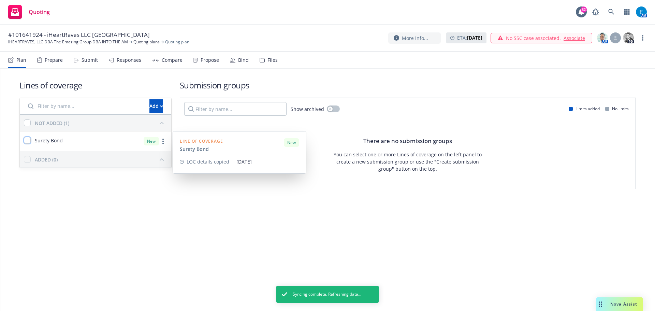
click at [26, 139] on input "checkbox" at bounding box center [27, 140] width 7 height 7
checkbox input "true"
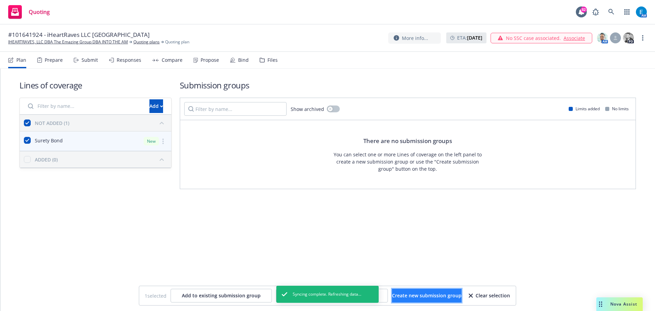
click at [416, 298] on span "Create new submission group" at bounding box center [427, 295] width 70 height 6
checkbox input "false"
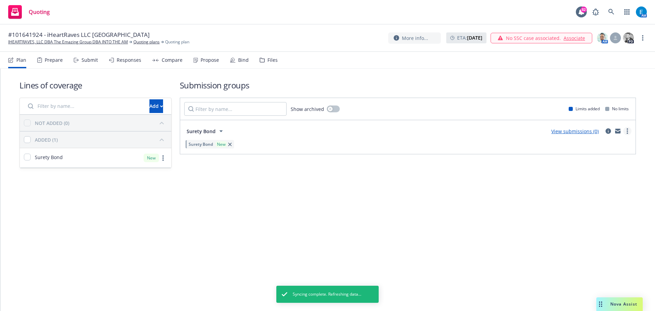
click at [628, 132] on icon "more" at bounding box center [627, 130] width 1 height 5
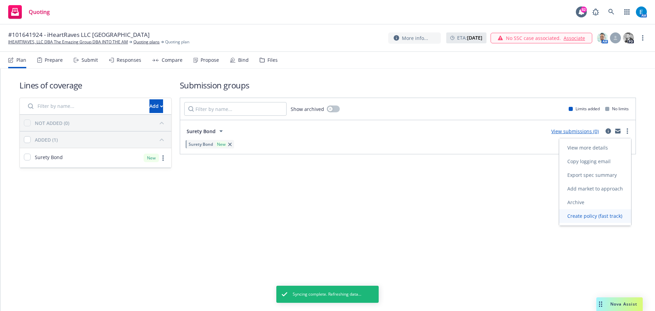
click at [581, 217] on span "Create policy (fast track)" at bounding box center [595, 216] width 71 height 6
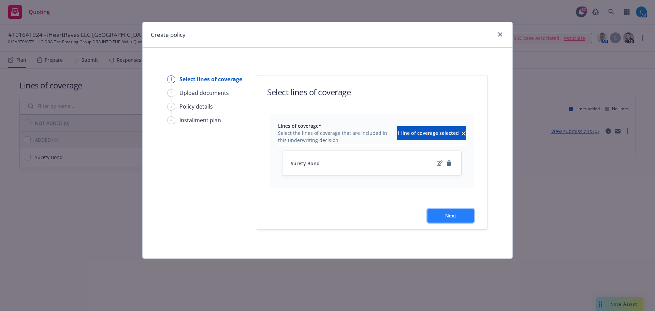
click at [455, 216] on span "Next" at bounding box center [451, 215] width 11 height 6
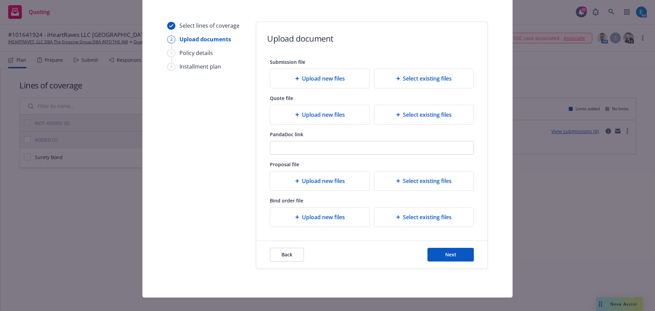
scroll to position [54, 0]
click at [454, 253] on span "Next" at bounding box center [451, 254] width 11 height 6
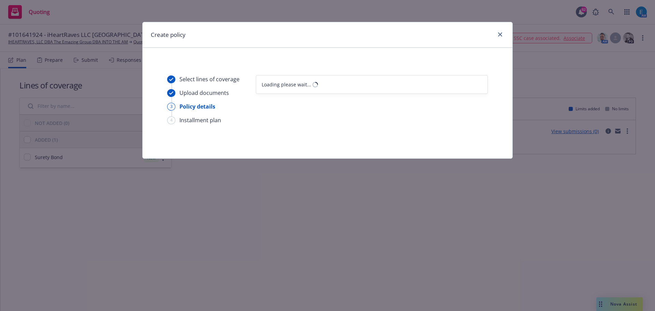
select select "12"
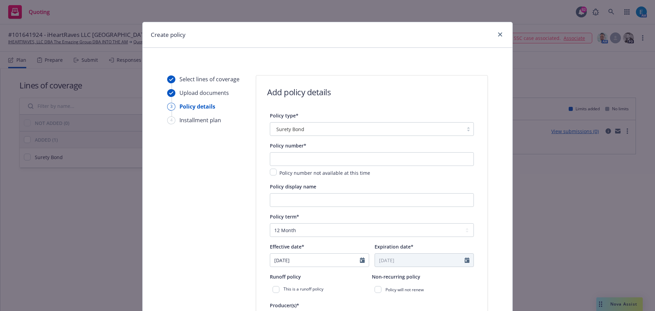
click at [309, 131] on div "Surety Bond" at bounding box center [367, 129] width 186 height 7
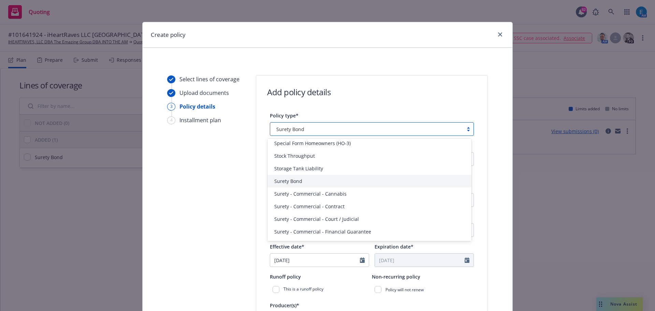
scroll to position [1571, 0]
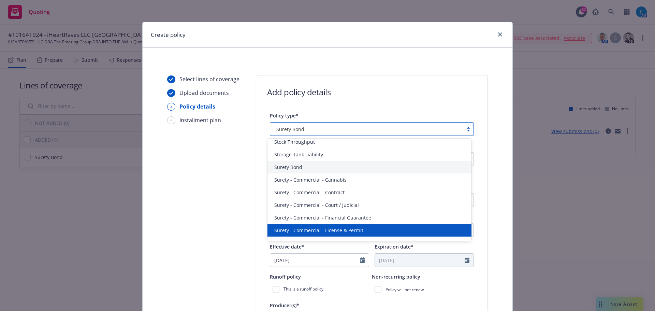
click at [357, 229] on span "Surety - Commercial - License & Permit" at bounding box center [318, 230] width 89 height 7
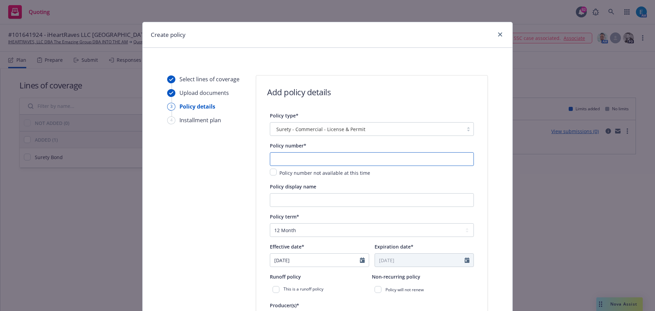
click at [323, 158] on input "text" at bounding box center [372, 159] width 204 height 14
type input "101641924"
click at [325, 198] on input "Policy display name" at bounding box center [372, 200] width 204 height 14
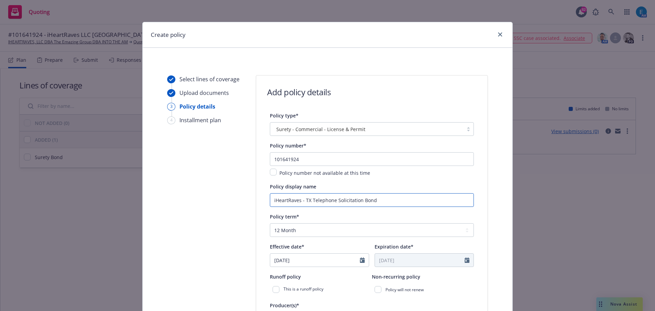
type input "iHeartRaves - TX Telephone Solicitation Bond"
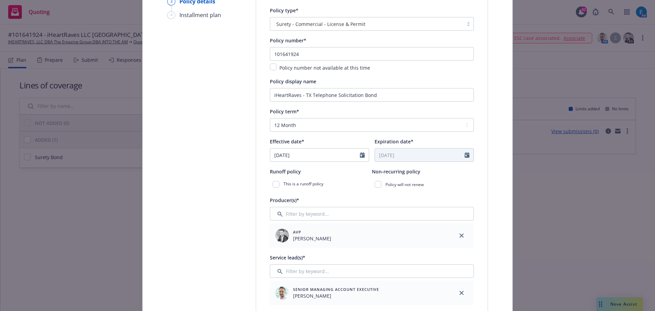
scroll to position [115, 0]
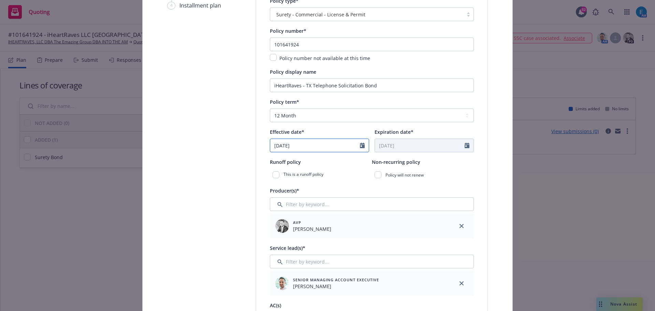
click at [360, 146] on icon "Calendar" at bounding box center [362, 145] width 5 height 5
select select "9"
click at [297, 216] on span "23" at bounding box center [301, 216] width 9 height 9
type input "[DATE]"
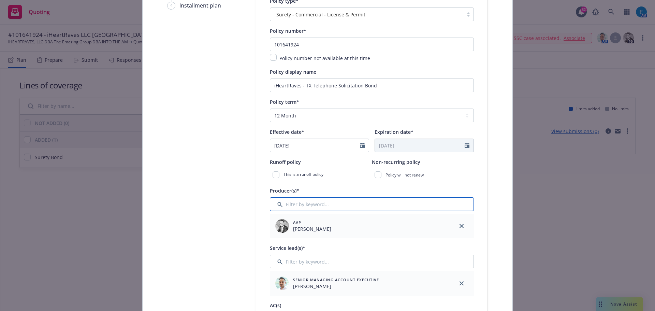
click at [305, 204] on input "Filter by keyword..." at bounding box center [372, 204] width 204 height 14
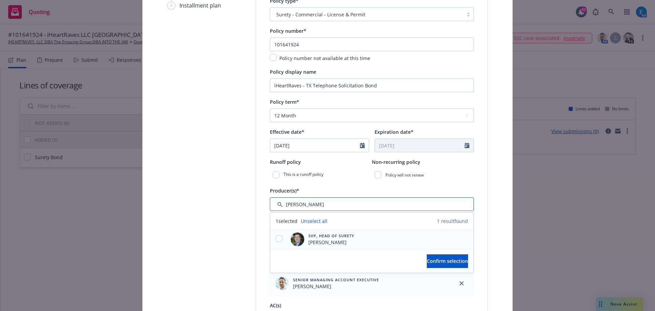
type input "bryan"
click at [278, 238] on input "checkbox" at bounding box center [279, 238] width 7 height 7
checkbox input "true"
click at [444, 262] on span "Confirm selection" at bounding box center [447, 261] width 41 height 6
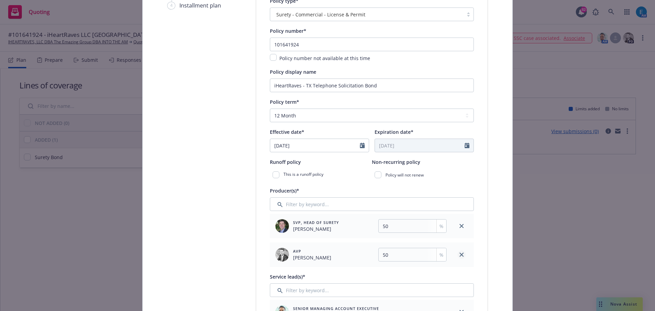
click at [461, 256] on icon "close" at bounding box center [462, 255] width 4 height 4
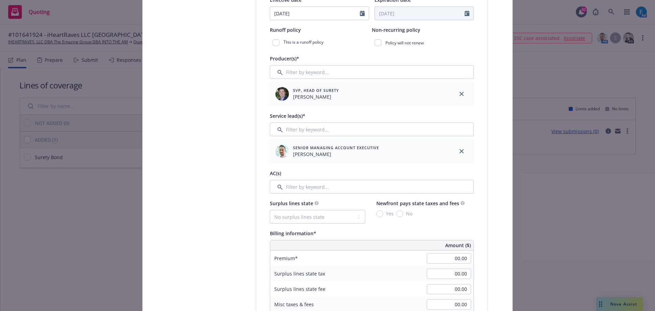
scroll to position [286, 0]
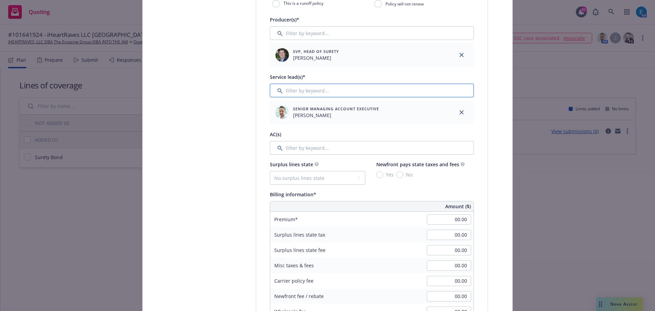
click at [321, 90] on input "Filter by keyword..." at bounding box center [372, 91] width 204 height 14
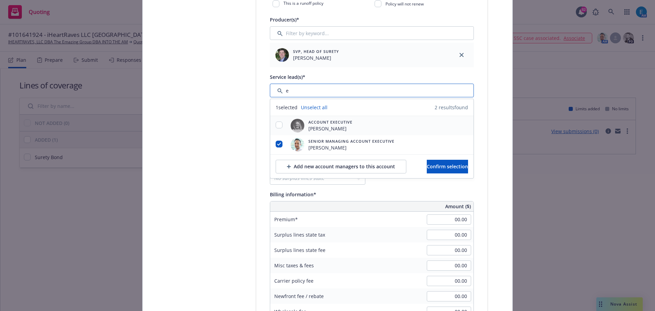
type input "e"
drag, startPoint x: 276, startPoint y: 125, endPoint x: 274, endPoint y: 130, distance: 5.4
click at [276, 126] on input "checkbox" at bounding box center [279, 125] width 7 height 7
checkbox input "true"
click at [276, 143] on input "checkbox" at bounding box center [279, 144] width 7 height 7
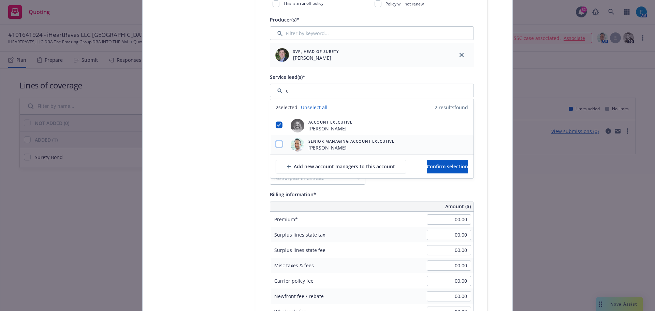
checkbox input "false"
click at [427, 170] on button "Confirm selection" at bounding box center [447, 167] width 41 height 14
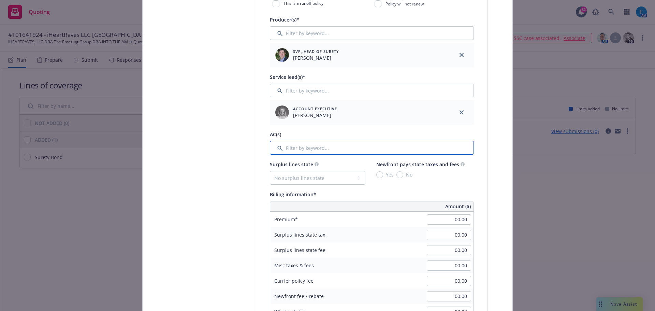
click at [310, 148] on input "Filter by keyword..." at bounding box center [372, 148] width 204 height 14
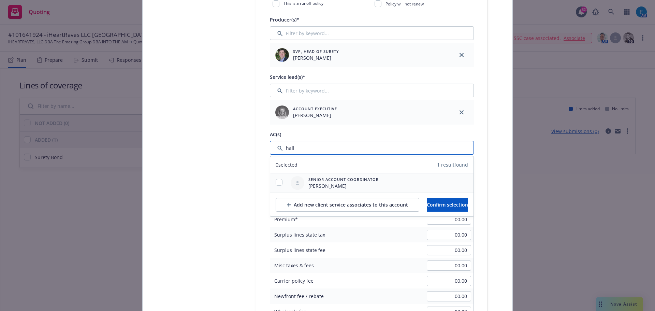
type input "hall"
click at [277, 184] on input "checkbox" at bounding box center [279, 182] width 7 height 7
checkbox input "true"
click at [449, 206] on span "Confirm selection" at bounding box center [447, 204] width 41 height 6
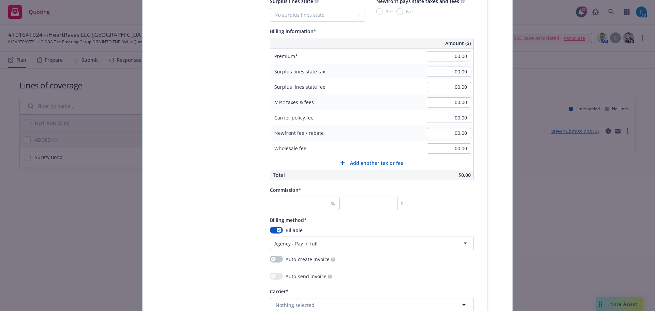
scroll to position [465, 0]
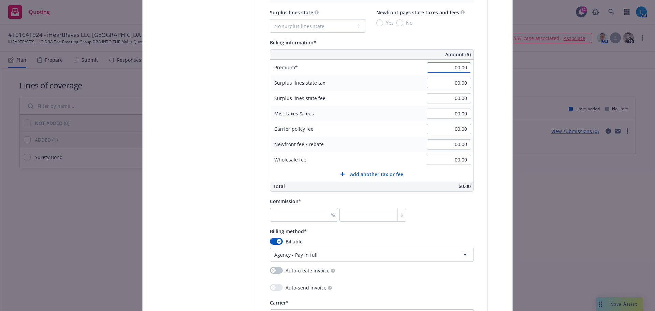
click at [447, 67] on input "00.00" at bounding box center [449, 67] width 44 height 10
type input "100.00"
click at [285, 219] on input "number" at bounding box center [304, 215] width 68 height 14
type input "3"
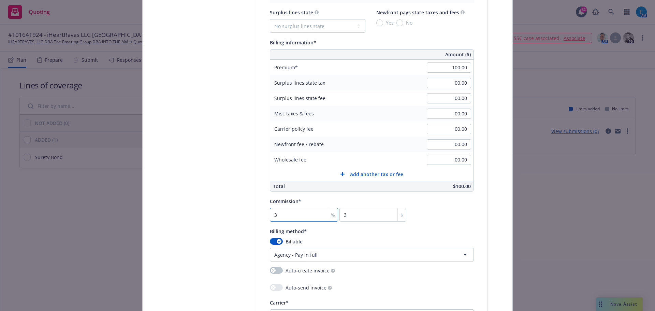
type input "30"
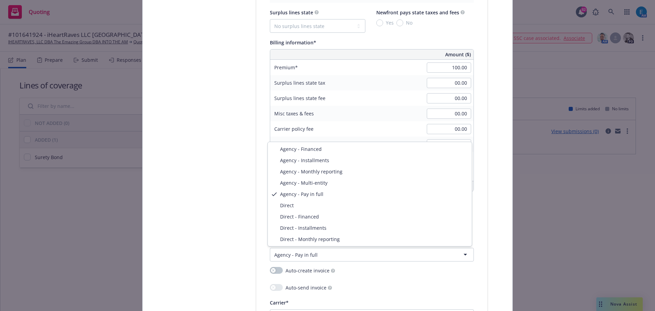
click at [362, 254] on html "Quoting 82 AM #101641924 - iHeartRaves LLC TX IHEARTRAVES, LLC DBA The Emazing …" at bounding box center [327, 155] width 655 height 311
select select "DIRECT"
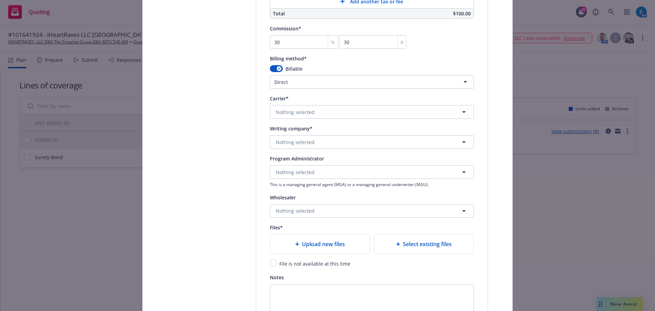
scroll to position [654, 0]
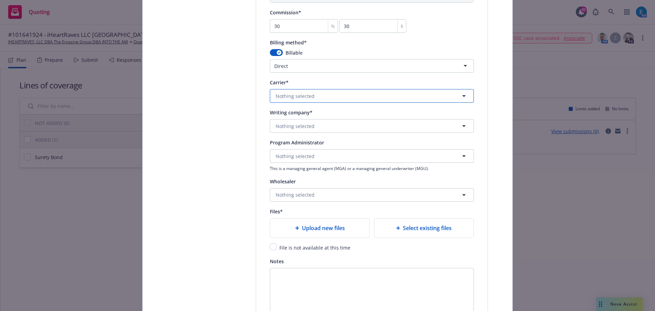
click at [332, 93] on button "Nothing selected" at bounding box center [372, 96] width 204 height 14
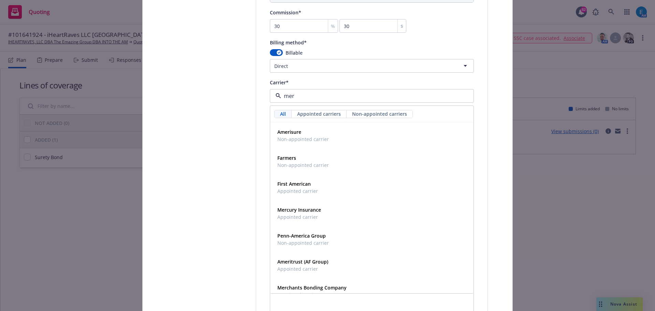
type input "merc"
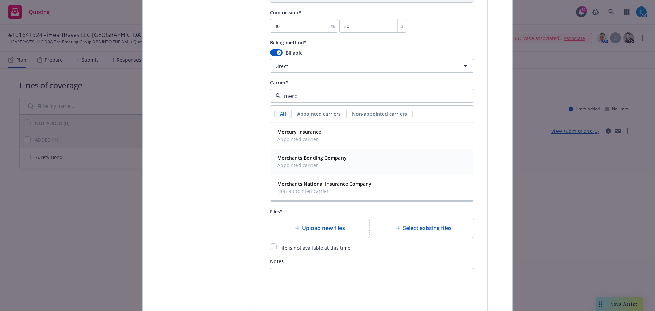
click at [305, 157] on strong "Merchants Bonding Company" at bounding box center [312, 158] width 69 height 6
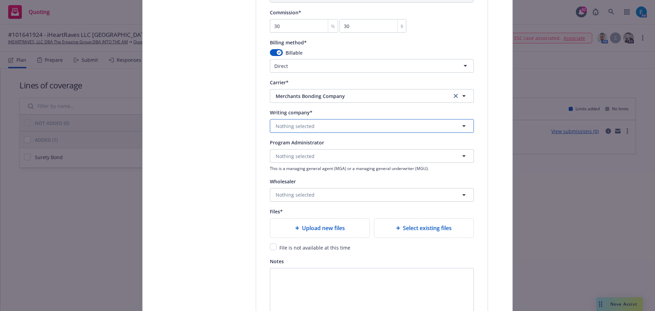
click at [328, 125] on button "Nothing selected" at bounding box center [372, 126] width 204 height 14
click at [324, 144] on strong "Merchants Bonding Company (Mutual)" at bounding box center [323, 145] width 90 height 6
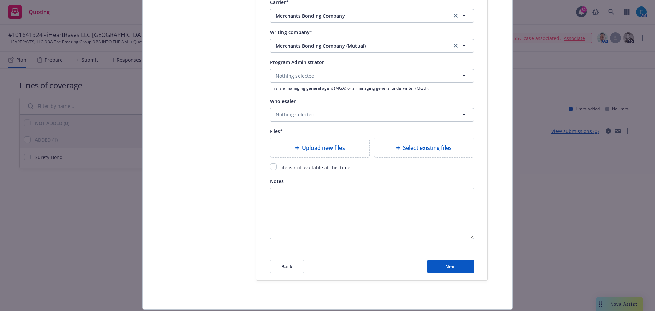
scroll to position [754, 0]
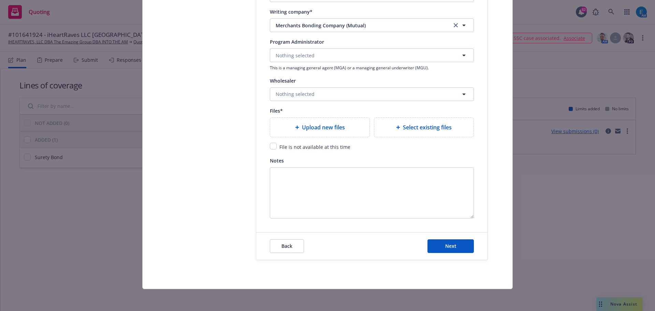
click at [304, 131] on span "Upload new files" at bounding box center [323, 127] width 43 height 8
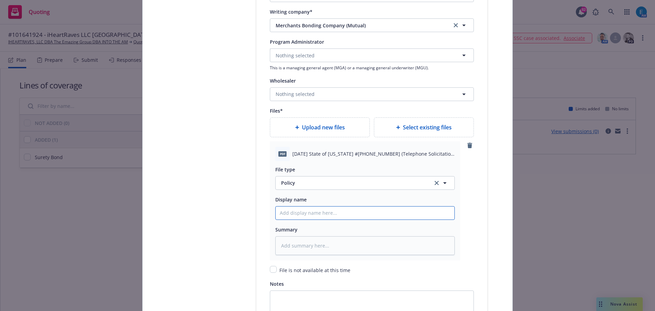
drag, startPoint x: 325, startPoint y: 213, endPoint x: 343, endPoint y: 214, distance: 18.1
click at [325, 213] on input "Policy display name" at bounding box center [365, 213] width 179 height 13
type textarea "x"
type input "#"
type textarea "x"
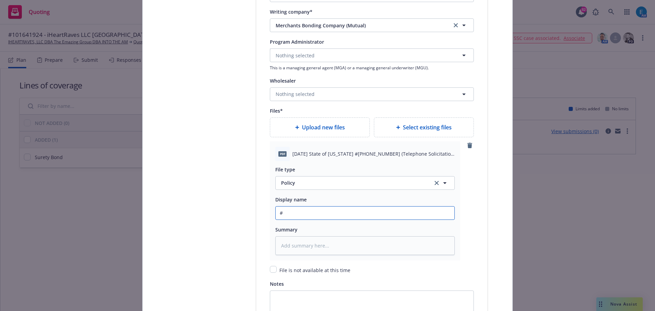
type input "#1"
type textarea "x"
type input "#10"
type textarea "x"
type input "#101"
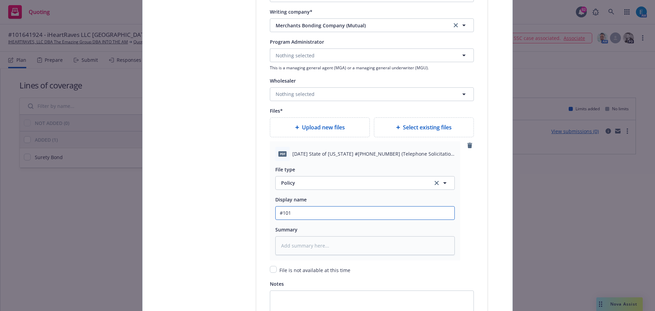
type textarea "x"
type input "#1016"
type textarea "x"
type input "#10164"
type textarea "x"
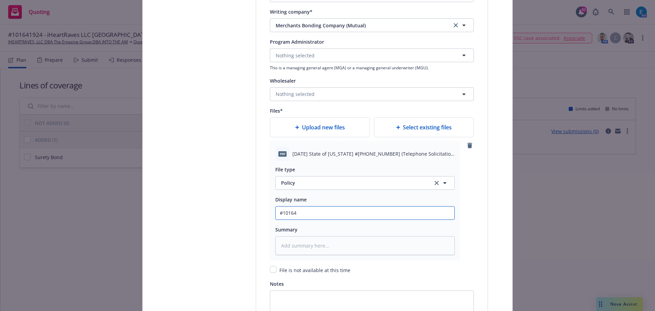
type input "#101641"
type textarea "x"
type input "#1016419"
type textarea "x"
type input "#10164192"
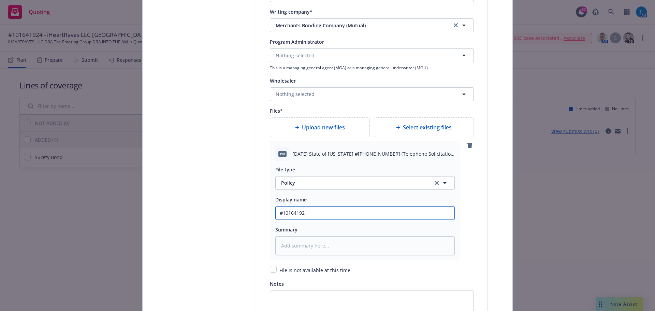
type textarea "x"
type input "#101641924"
type textarea "x"
type input "#101641924"
type textarea "x"
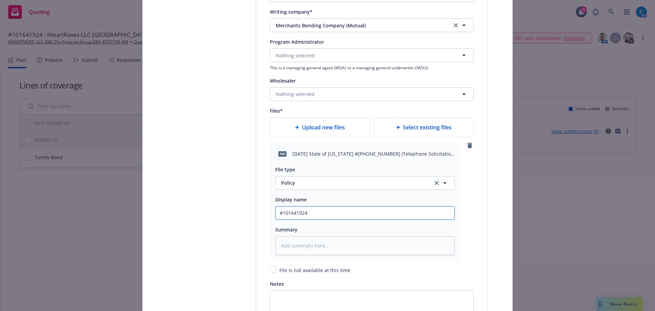
type input "#101641924 -"
type textarea "x"
type input "#101641924 -"
type textarea "x"
type input "#101641924 - I"
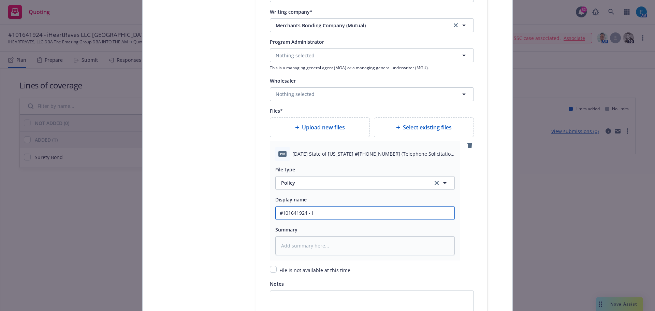
type textarea "x"
type input "#101641924 -"
type textarea "x"
type input "#101641924 - i"
type textarea "x"
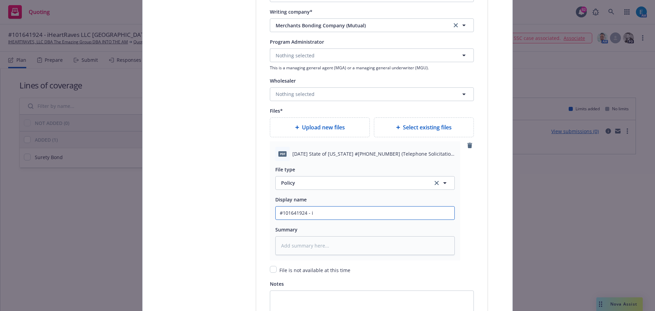
type input "#101641924 -"
type textarea "x"
type input "#101641924 - S"
type textarea "x"
type input "#101641924 - St"
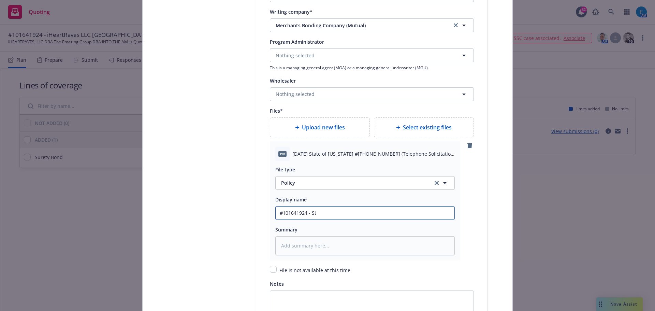
type textarea "x"
type input "#101641924 - Sta"
type textarea "x"
type input "#101641924 - Stat"
type textarea "x"
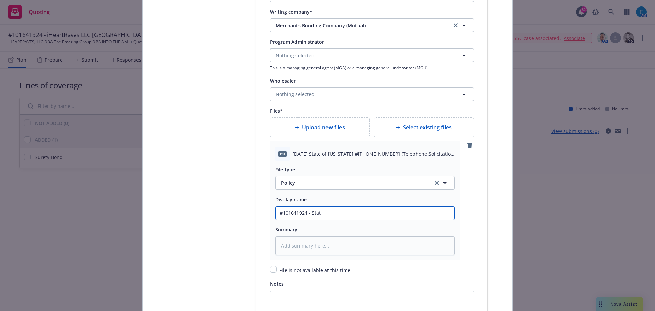
type input "#101641924 - State"
type textarea "x"
type input "#101641924 - State"
type textarea "x"
type input "#101641924 - State o"
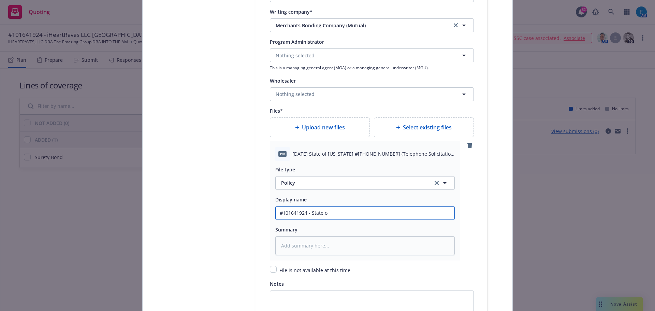
type textarea "x"
type input "#101641924 - State of"
type textarea "x"
type input "#101641924 - State o"
type textarea "x"
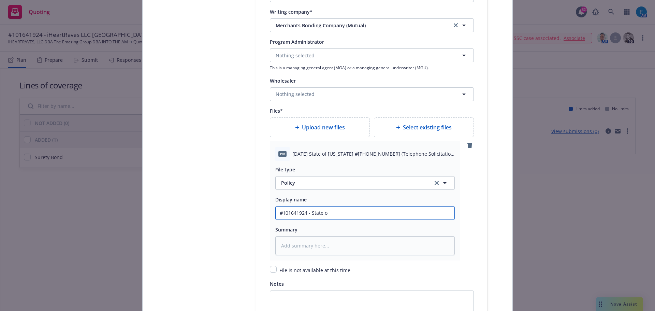
type input "#101641924 - State"
type textarea "x"
type input "#101641924 - State"
type textarea "x"
type input "#101641924 - Stat"
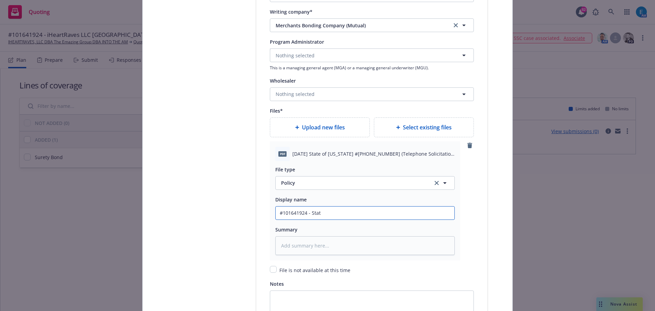
type textarea "x"
type input "#101641924 - Sta"
type textarea "x"
type input "#101641924 - St"
type textarea "x"
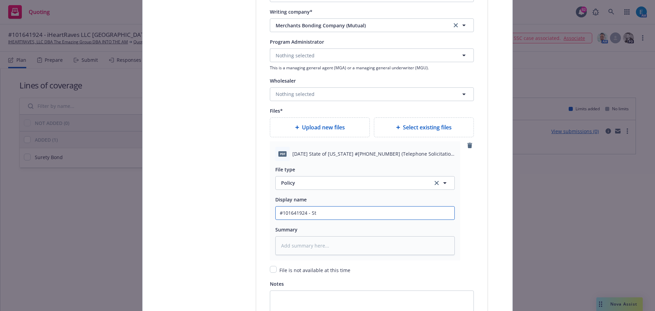
type input "#101641924 - S"
type textarea "x"
type input "#101641924 -"
type textarea "x"
type input "#101641924 -"
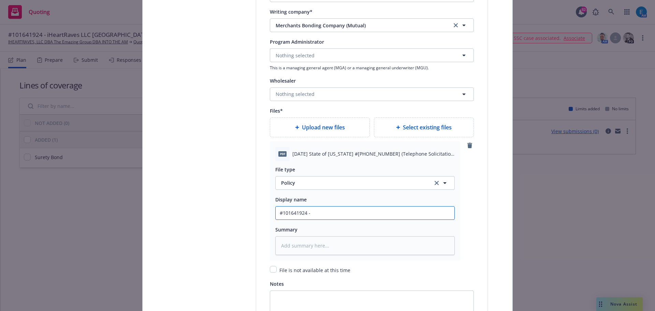
type textarea "x"
type input "#101641924"
type textarea "x"
type input "#101641924 S"
type textarea "x"
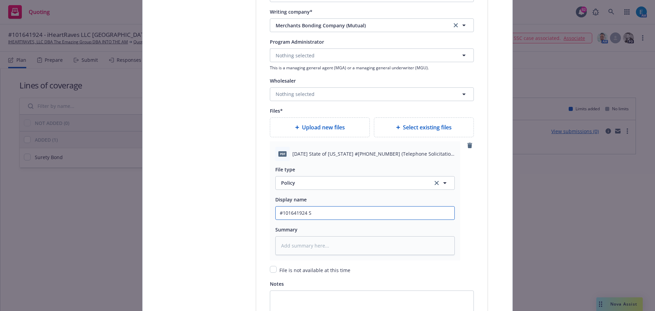
type input "#101641924 St"
type textarea "x"
type input "#101641924 Sta"
type textarea "x"
type input "#101641924 Stat"
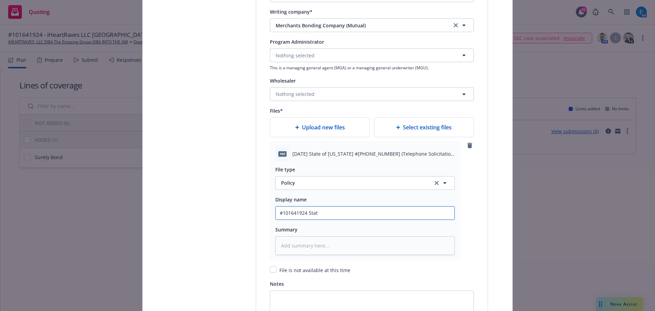
type textarea "x"
type input "#101641924 State"
type textarea "x"
type input "#101641924 Stat"
type textarea "x"
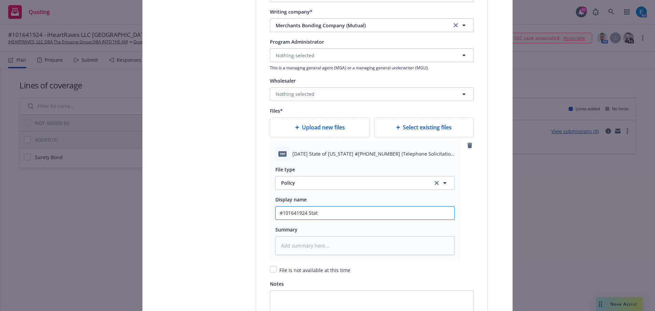
type input "#101641924 Sta"
type textarea "x"
type input "#101641924 St"
type textarea "x"
type input "#101641924 S"
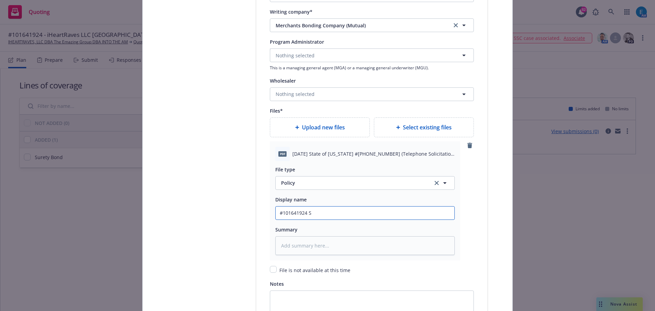
type textarea "x"
type input "#101641924"
type textarea "x"
type input "#101641924 T"
type textarea "x"
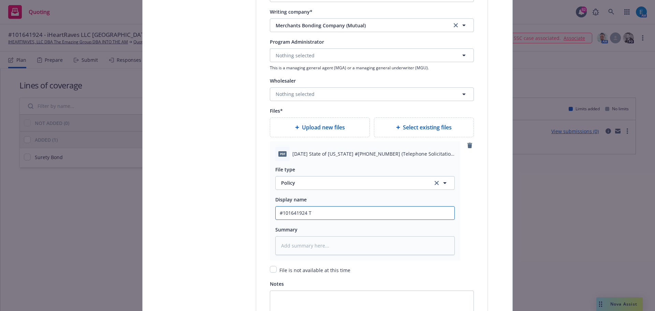
type input "#101641924 TX"
type textarea "x"
type input "#101641924 TX"
type textarea "x"
type input "#101641924 TX T"
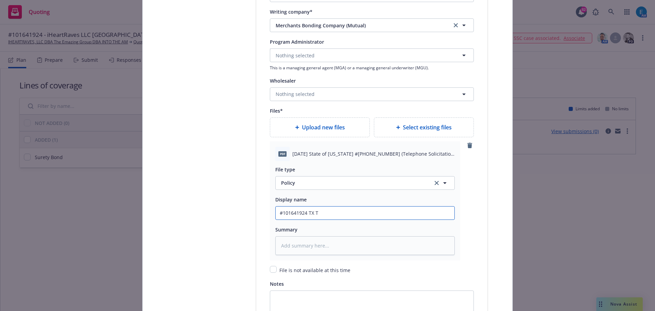
type textarea "x"
type input "#101641924 TX Tel"
type textarea "x"
type input "#101641924 TX Tele"
type textarea "x"
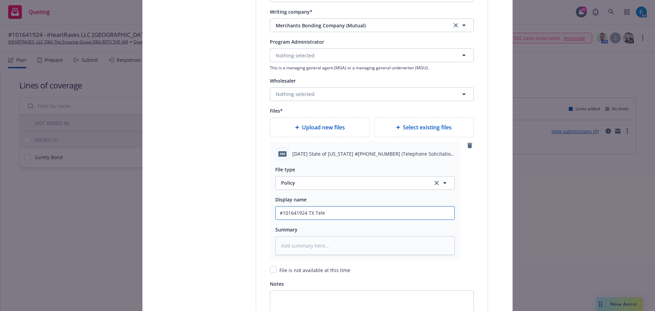
type input "#101641924 TX Telep"
type textarea "x"
type input "#101641924 TX Teleph"
type textarea "x"
type input "#101641924 TX Telepho"
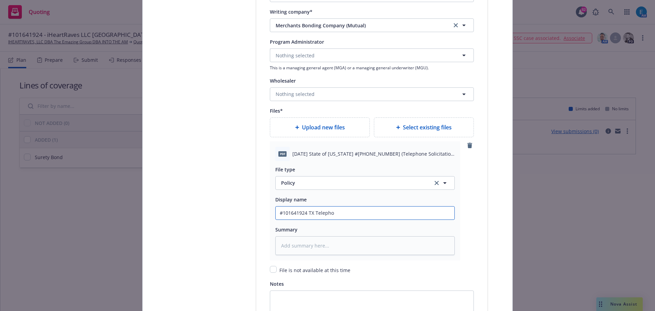
type textarea "x"
type input "#101641924 TX Telephon"
type textarea "x"
type input "#101641924 TX Telephone"
type textarea "x"
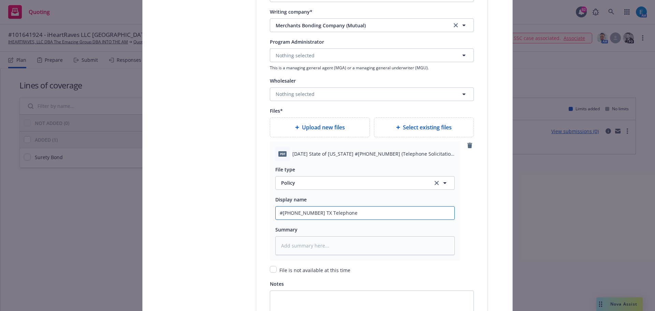
type input "#101641924 TX Telephone"
type textarea "x"
type input "#101641924 TX Telephone S"
type textarea "x"
type input "#101641924 TX Telephone So"
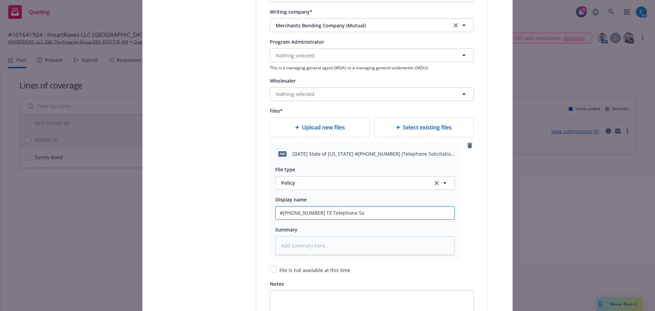
type textarea "x"
type input "#101641924 TX Telephone Sol"
type textarea "x"
type input "#101641924 TX Telephone Soli"
type textarea "x"
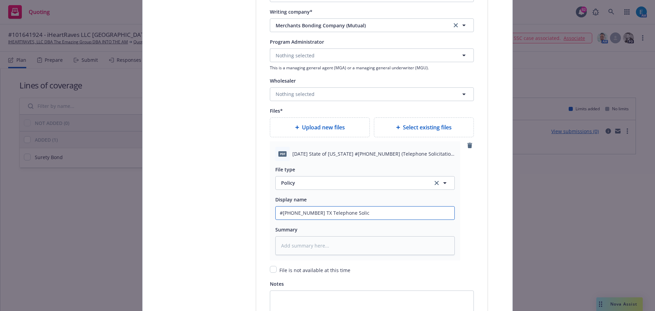
type input "#101641924 TX Telephone Solici"
type textarea "x"
type input "#101641924 TX Telephone Solicit"
type textarea "x"
type input "#101641924 TX Telephone Solicitat"
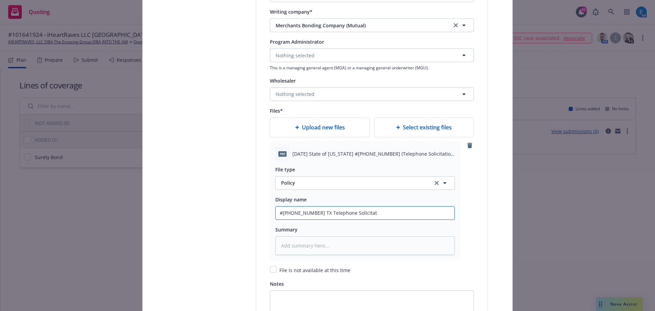
type textarea "x"
type input "#101641924 TX Telephone Solicitati"
type textarea "x"
type input "#101641924 TX Telephone Solicitatio"
type textarea "x"
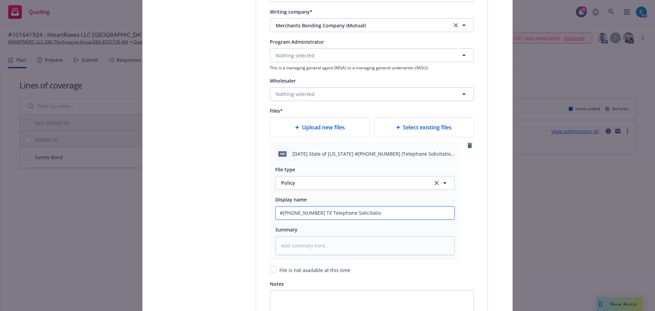
type input "#101641924 TX Telephone Solicitation"
type textarea "x"
type input "#101641924 TX Telephone Solicitation"
type textarea "x"
type input "#101641924 TX Telephone Solicitation B"
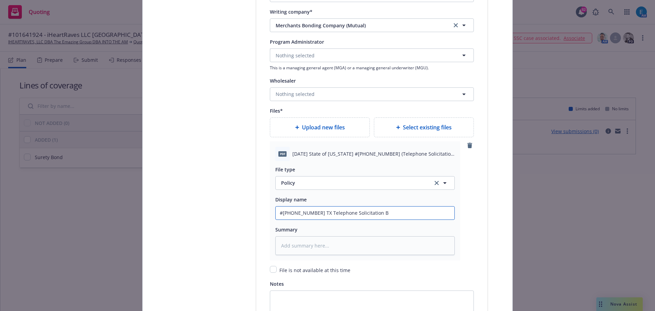
type textarea "x"
type input "#101641924 TX Telephone Solicitation Bo"
type textarea "x"
type input "#101641924 TX Telephone Solicitation Bon"
type textarea "x"
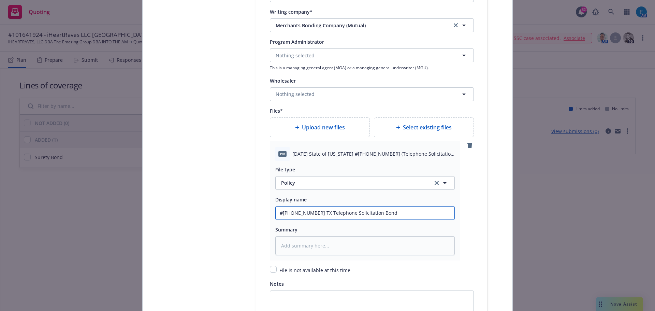
drag, startPoint x: 370, startPoint y: 214, endPoint x: 257, endPoint y: 201, distance: 113.4
type input "#101641924 TX Telephone Solicitation Bond"
click at [331, 248] on textarea at bounding box center [366, 245] width 180 height 19
paste textarea "#101641924 TX Telephone Solicitation Bond"
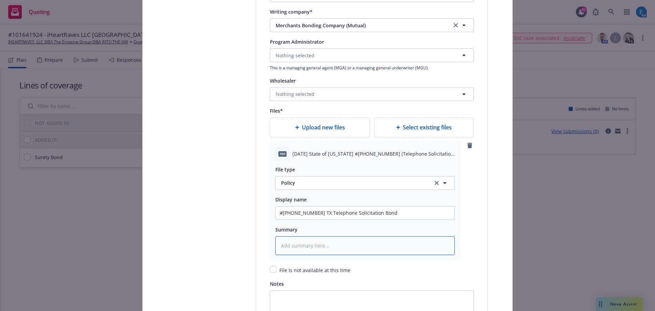
type textarea "x"
type textarea "#101641924 TX Telephone Solicitation Bond"
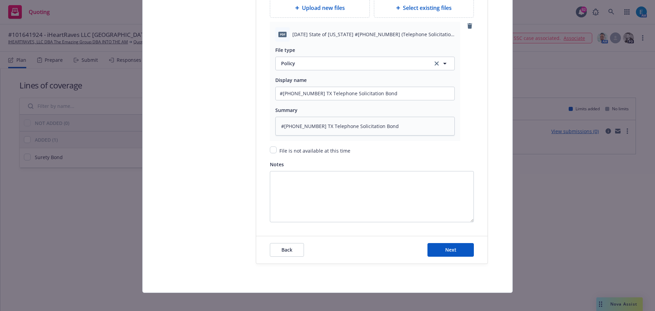
scroll to position [878, 0]
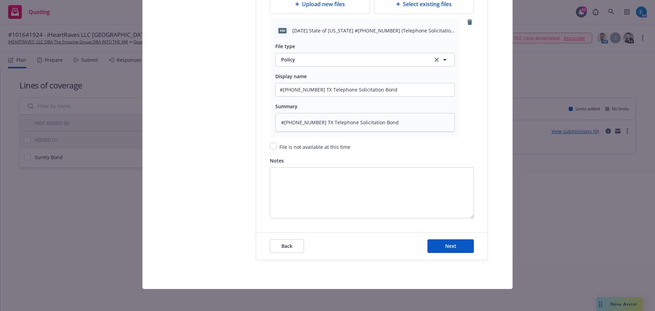
click at [330, 5] on span "Upload new files" at bounding box center [323, 4] width 43 height 8
type textarea "x"
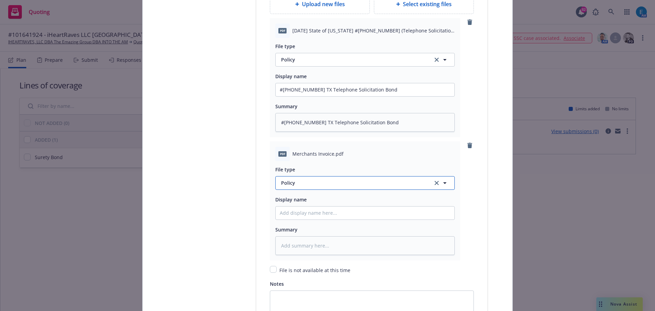
click at [325, 186] on span "Policy" at bounding box center [353, 182] width 144 height 7
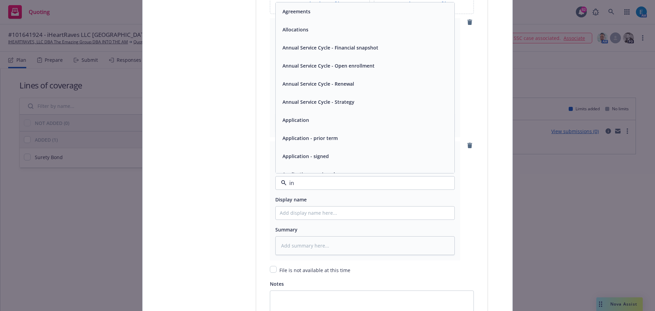
type input "inv"
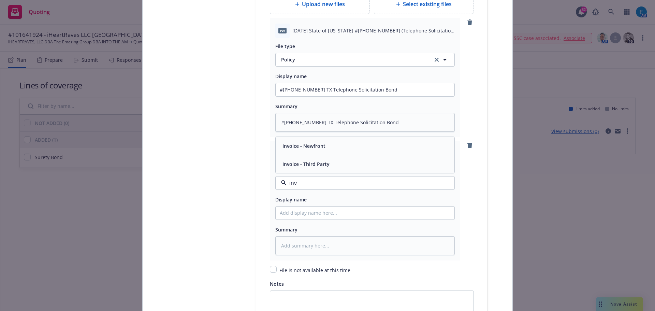
click at [314, 164] on span "Invoice - Third Party" at bounding box center [306, 163] width 47 height 7
click at [297, 214] on input "Policy display name" at bounding box center [365, 213] width 179 height 13
drag, startPoint x: 377, startPoint y: 124, endPoint x: 260, endPoint y: 122, distance: 117.1
click at [302, 213] on input "Policy display name" at bounding box center [365, 213] width 179 height 13
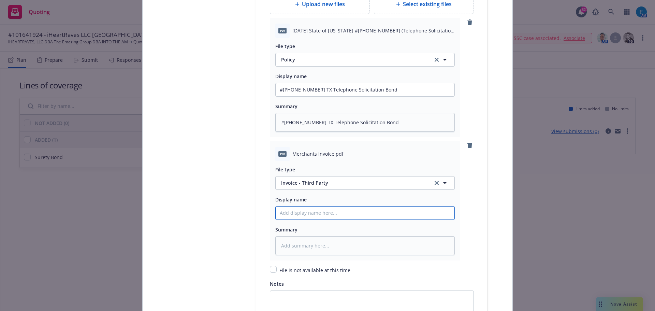
paste input "#101641924 TX Telephone Solicitation Bond"
type textarea "x"
type input "#101641924 TX Telephone Solicitation Bond"
drag, startPoint x: 307, startPoint y: 213, endPoint x: 400, endPoint y: 210, distance: 92.9
click at [402, 218] on input "#101641924 TX Telephone Solicitation Bond" at bounding box center [365, 213] width 179 height 13
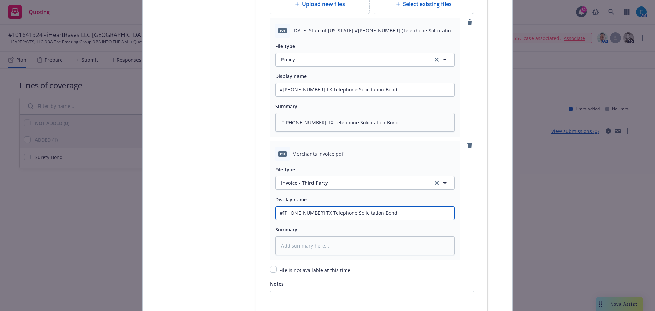
type textarea "x"
type input "#101641924"
type textarea "x"
type input "#101641924 M"
type textarea "x"
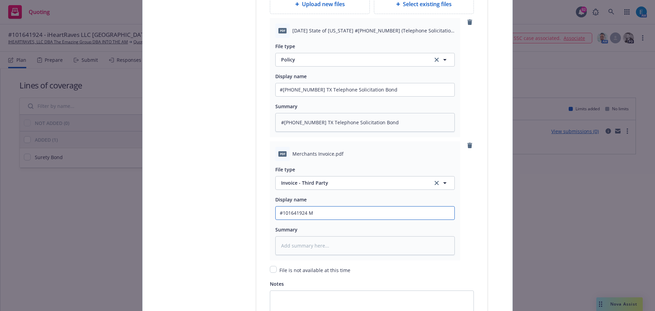
type input "#101641924 Me"
type textarea "x"
type input "#101641924 Mer"
type textarea "x"
type input "#101641924 Merc"
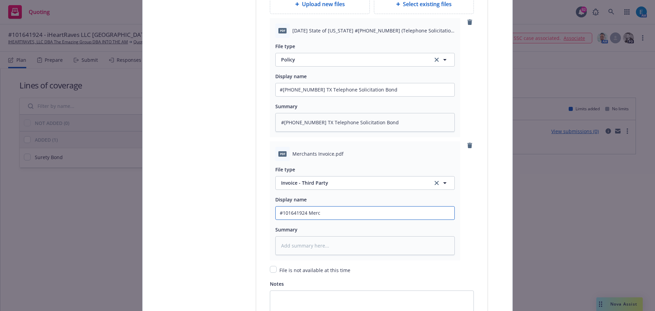
type textarea "x"
type input "#101641924 Merch"
type textarea "x"
type input "#101641924 Mercha"
type textarea "x"
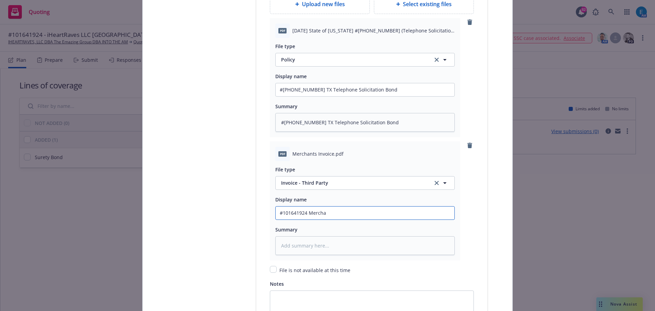
type input "#101641924 Merchan"
type textarea "x"
type input "#101641924 Merchant"
type textarea "x"
type input "#101641924 Merchants"
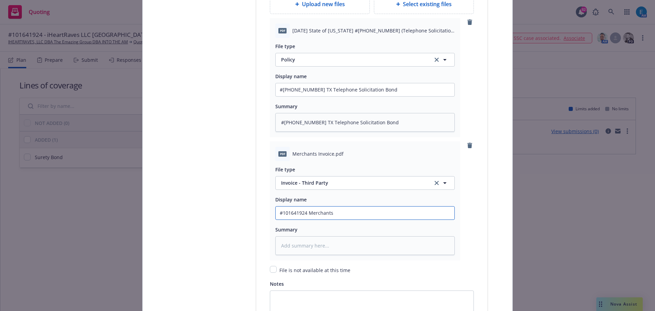
type textarea "x"
type input "#101641924 Merchants"
drag, startPoint x: 317, startPoint y: 213, endPoint x: 250, endPoint y: 208, distance: 67.1
drag, startPoint x: 326, startPoint y: 246, endPoint x: 322, endPoint y: 247, distance: 4.2
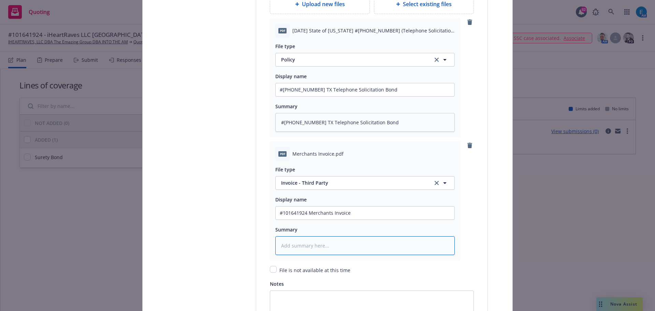
click at [323, 247] on textarea at bounding box center [366, 245] width 180 height 19
paste textarea "#101641924 Merchants Invoice"
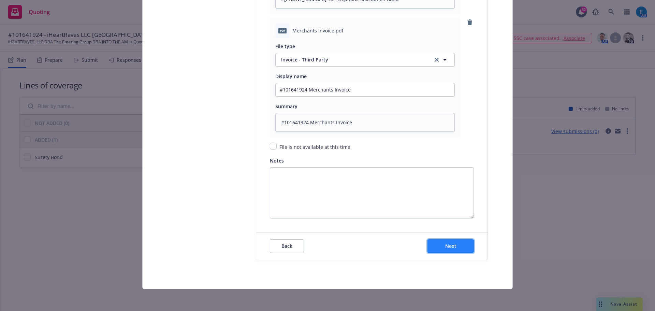
click at [445, 250] on button "Next" at bounding box center [451, 246] width 46 height 14
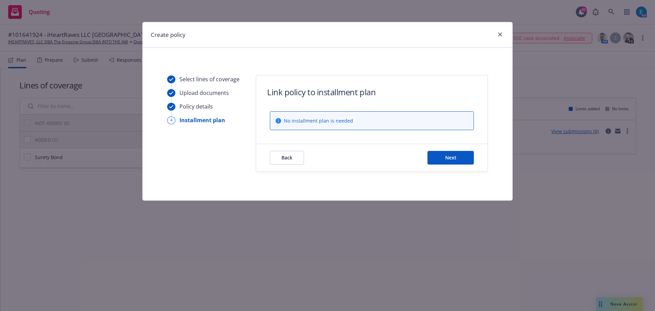
scroll to position [0, 0]
click at [442, 156] on button "Next" at bounding box center [451, 158] width 46 height 14
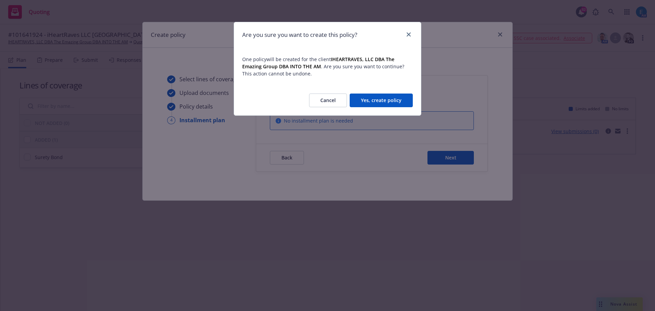
click at [389, 98] on button "Yes, create policy" at bounding box center [381, 101] width 63 height 14
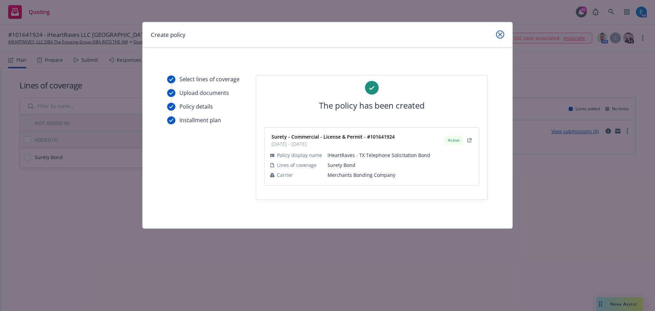
click at [503, 36] on link "close" at bounding box center [500, 34] width 8 height 8
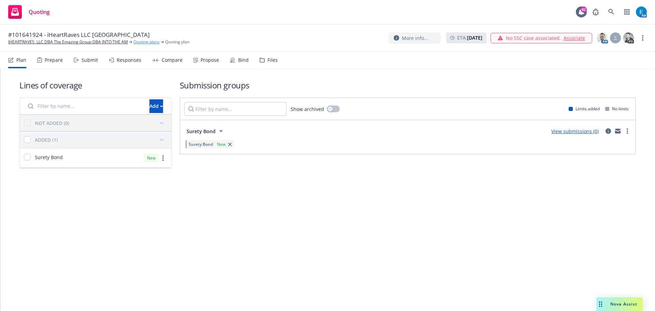
click at [137, 43] on link "Quoting plans" at bounding box center [146, 42] width 26 height 6
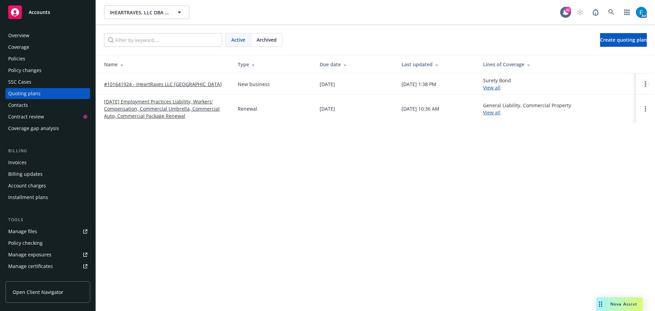
click at [646, 83] on icon "Open options" at bounding box center [645, 83] width 1 height 5
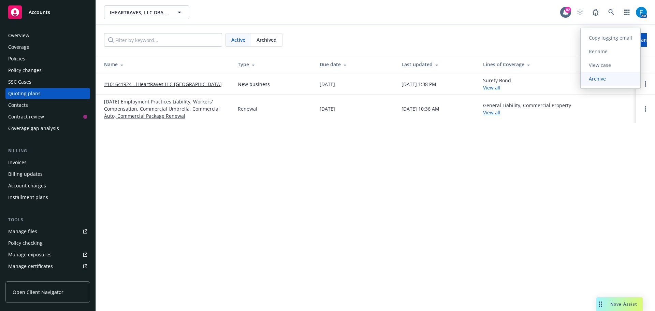
click at [602, 79] on span "Archive" at bounding box center [597, 78] width 33 height 6
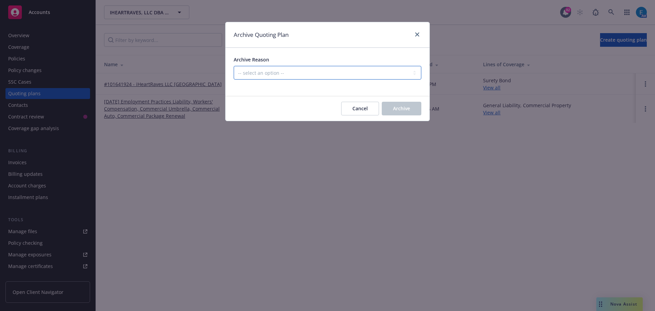
click at [340, 71] on select "-- select an option -- Created by error Duplicate New business opportunity lost…" at bounding box center [328, 73] width 188 height 14
select select "ARCHIVED_NEW_BUSINESS_COMPLETED"
click at [234, 66] on select "-- select an option -- Created by error Duplicate New business opportunity lost…" at bounding box center [328, 73] width 188 height 14
click at [395, 109] on span "Archive" at bounding box center [401, 108] width 17 height 6
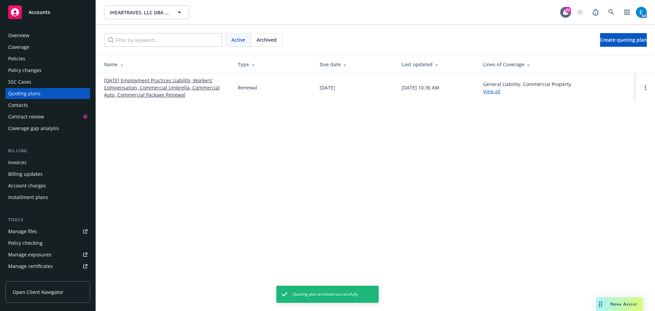
click at [15, 59] on div "Policies" at bounding box center [16, 58] width 17 height 11
